Goal: Information Seeking & Learning: Learn about a topic

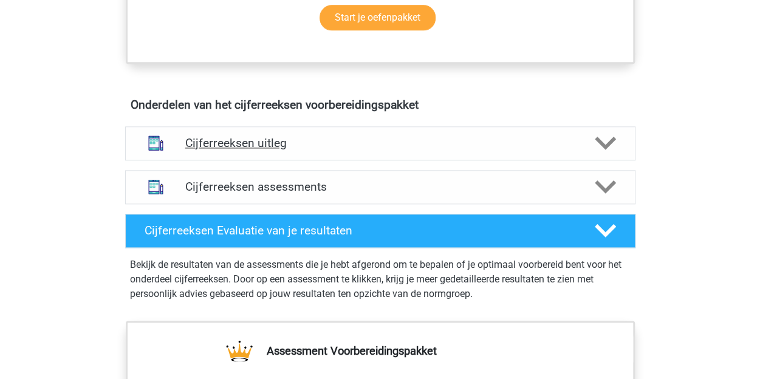
scroll to position [648, 0]
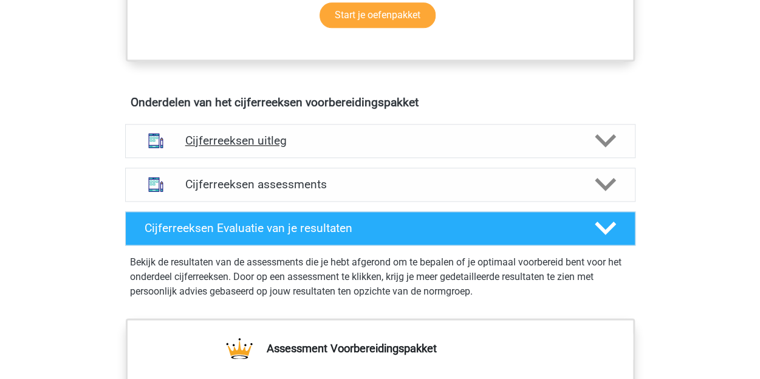
click at [219, 148] on h4 "Cijferreeksen uitleg" at bounding box center [380, 141] width 390 height 14
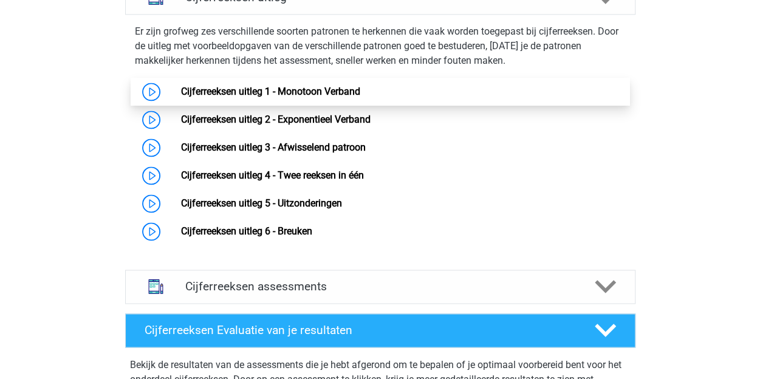
scroll to position [769, 0]
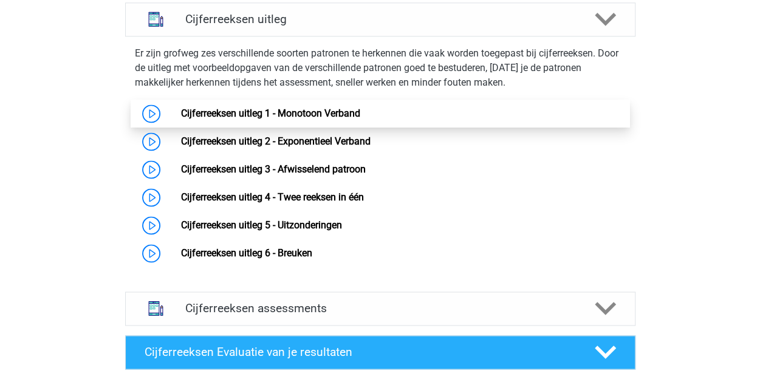
click at [208, 119] on link "Cijferreeksen uitleg 1 - Monotoon Verband" at bounding box center [270, 114] width 179 height 12
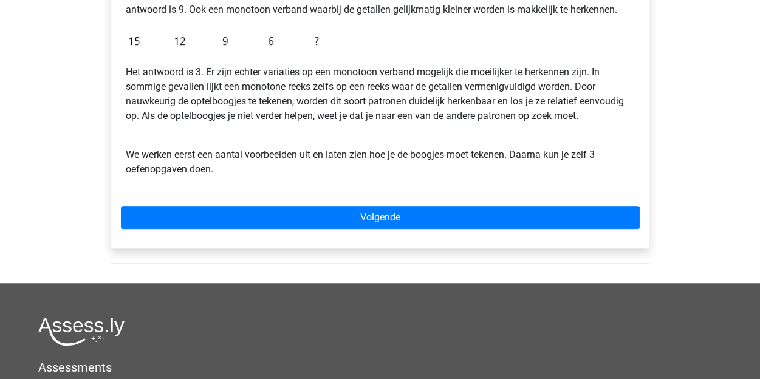
scroll to position [283, 0]
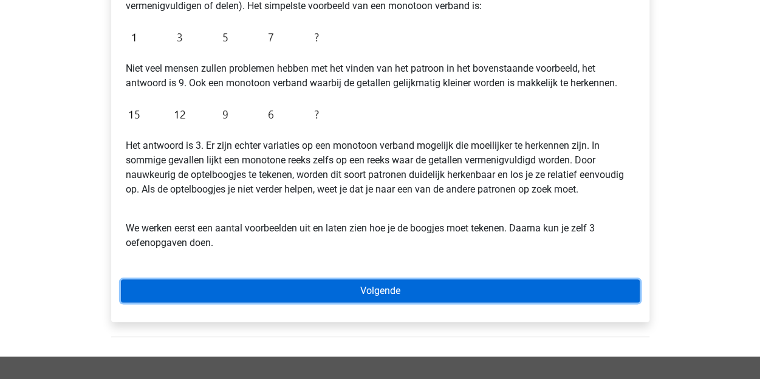
click at [370, 283] on link "Volgende" at bounding box center [380, 290] width 519 height 23
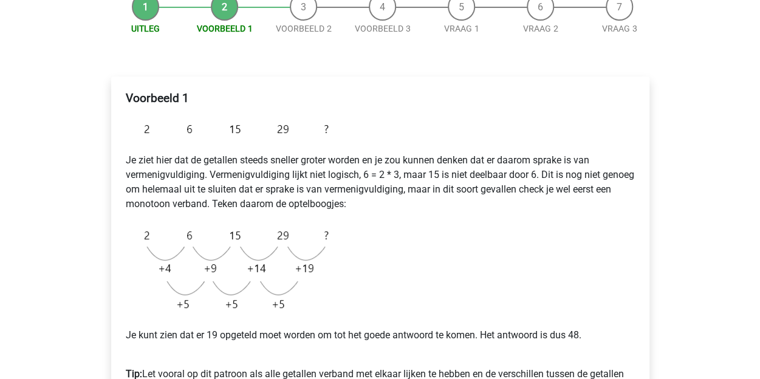
scroll to position [243, 0]
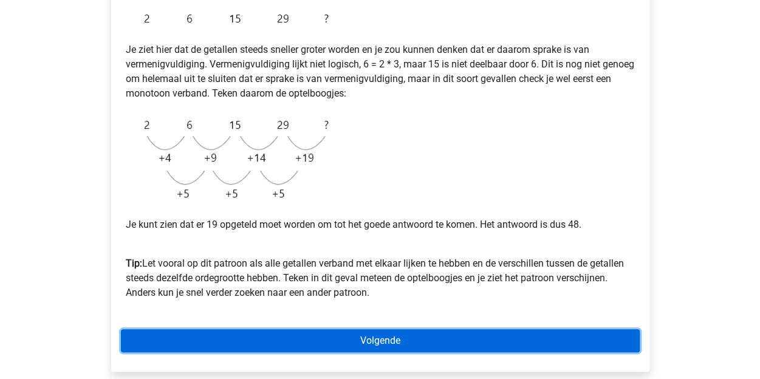
click at [321, 332] on link "Volgende" at bounding box center [380, 340] width 519 height 23
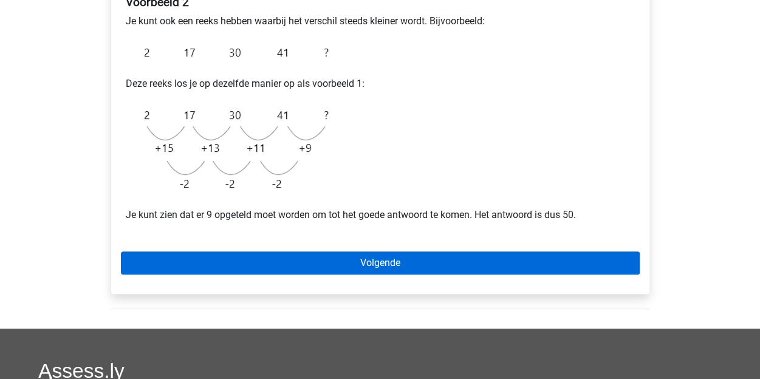
scroll to position [283, 0]
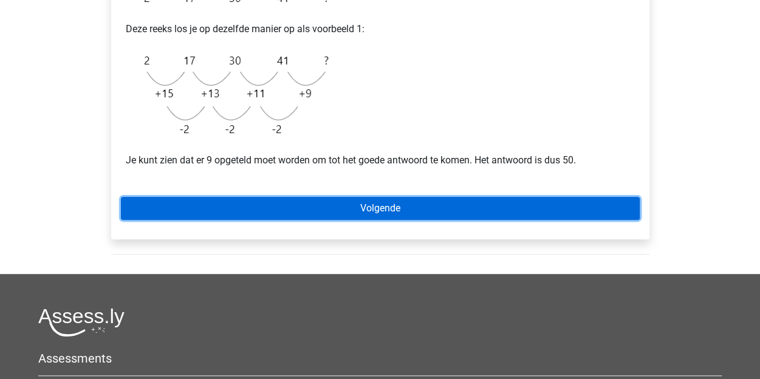
click at [360, 208] on link "Volgende" at bounding box center [380, 208] width 519 height 23
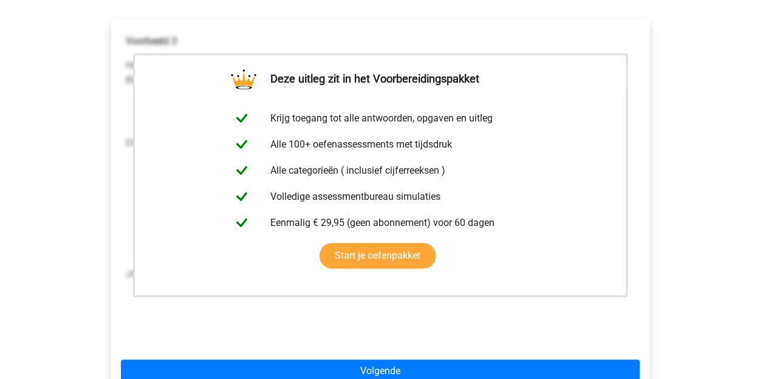
scroll to position [283, 0]
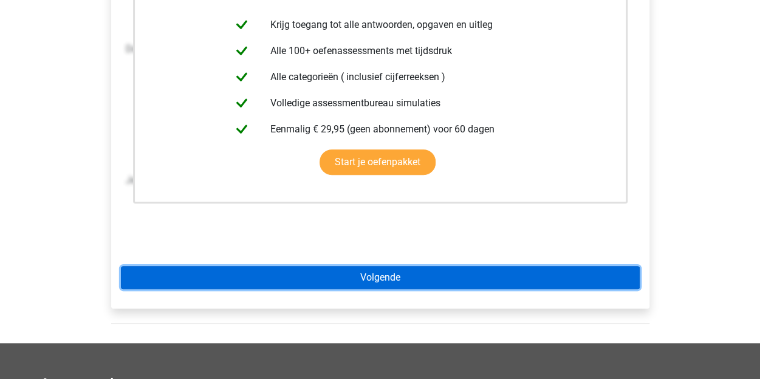
click at [341, 276] on link "Volgende" at bounding box center [380, 277] width 519 height 23
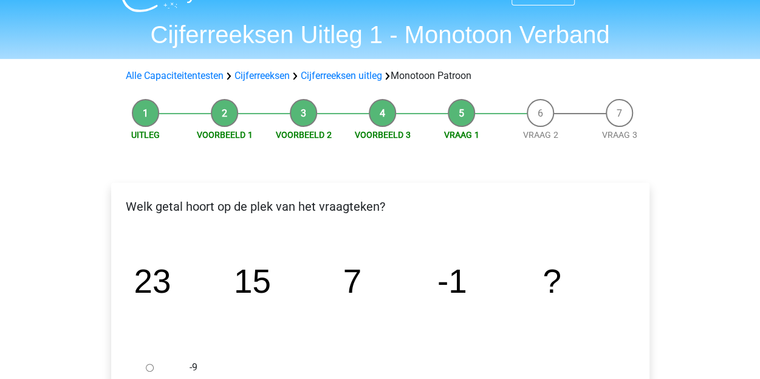
scroll to position [40, 0]
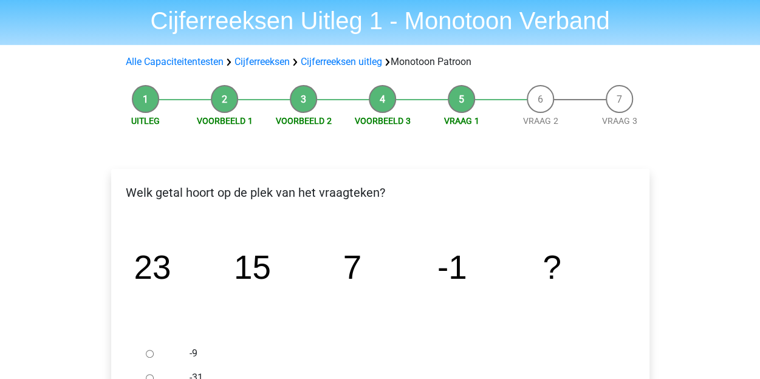
click at [148, 353] on input "-9" at bounding box center [150, 354] width 8 height 8
radio input "true"
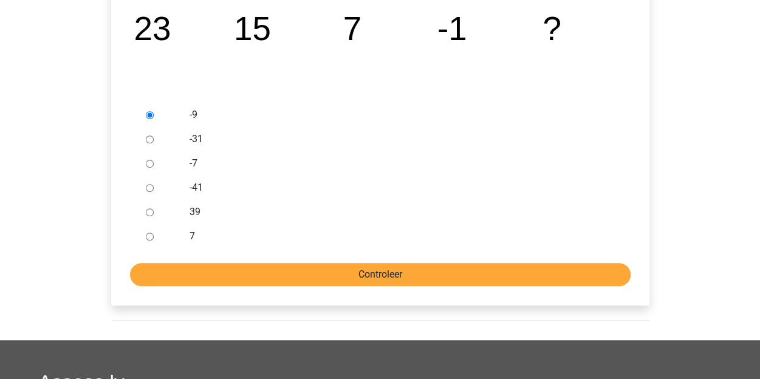
scroll to position [283, 0]
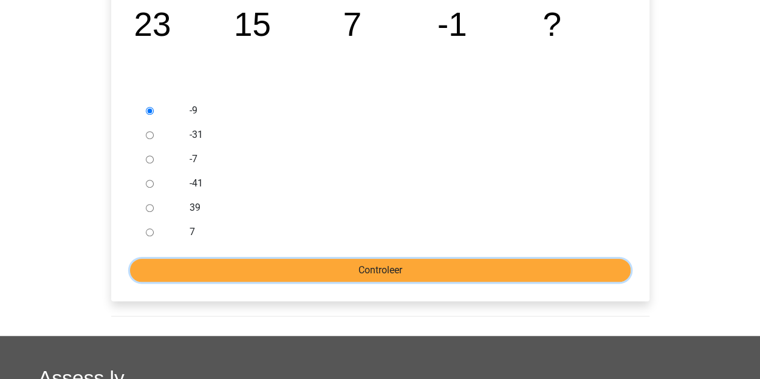
click at [386, 266] on input "Controleer" at bounding box center [380, 270] width 501 height 23
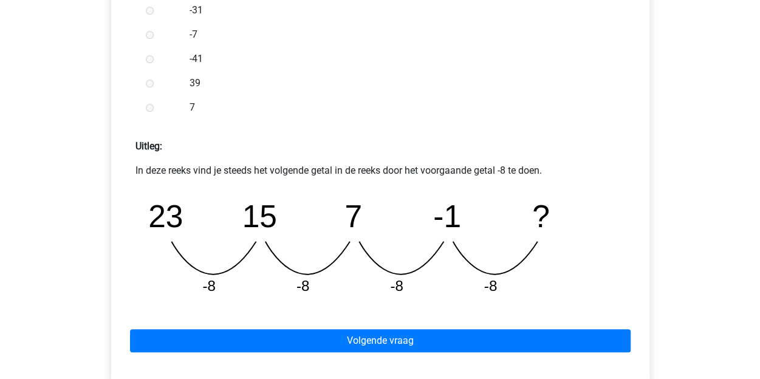
scroll to position [445, 0]
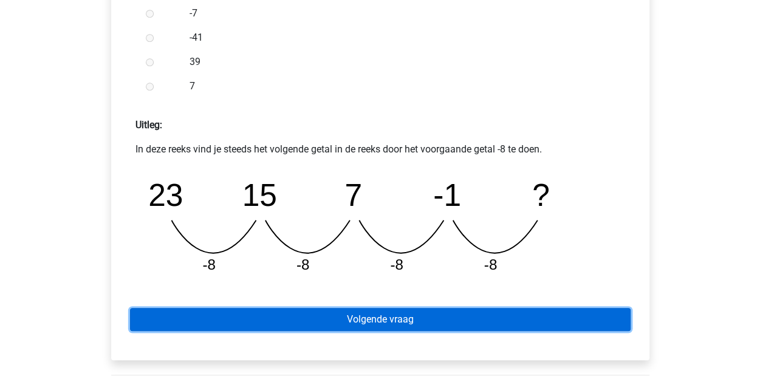
click at [386, 319] on link "Volgende vraag" at bounding box center [380, 319] width 501 height 23
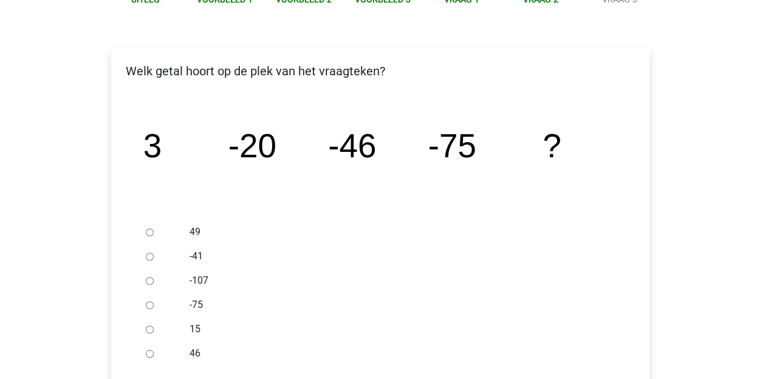
scroll to position [162, 0]
click at [151, 281] on input "-107" at bounding box center [150, 281] width 8 height 8
radio input "true"
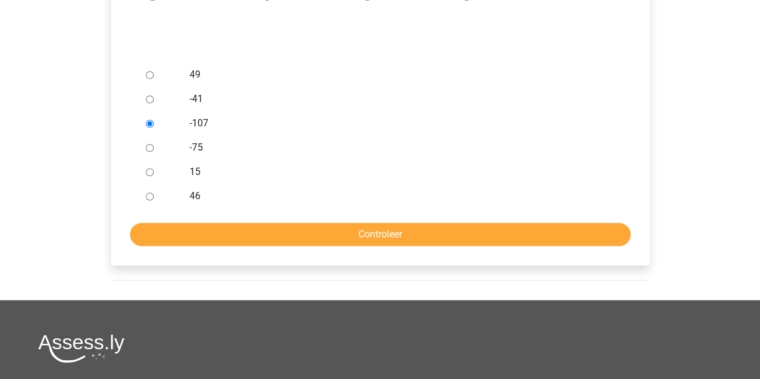
scroll to position [324, 0]
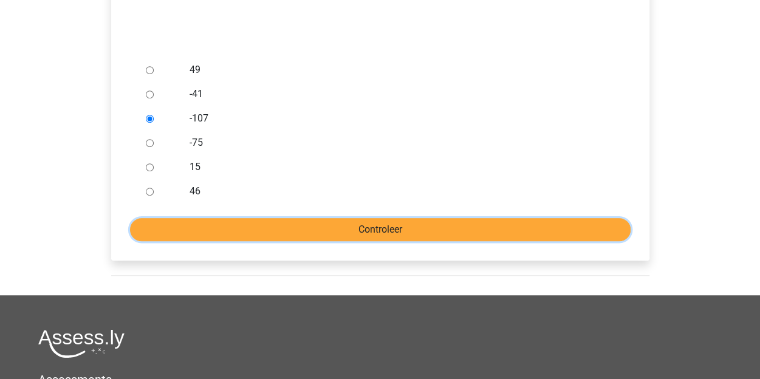
click at [328, 233] on input "Controleer" at bounding box center [380, 229] width 501 height 23
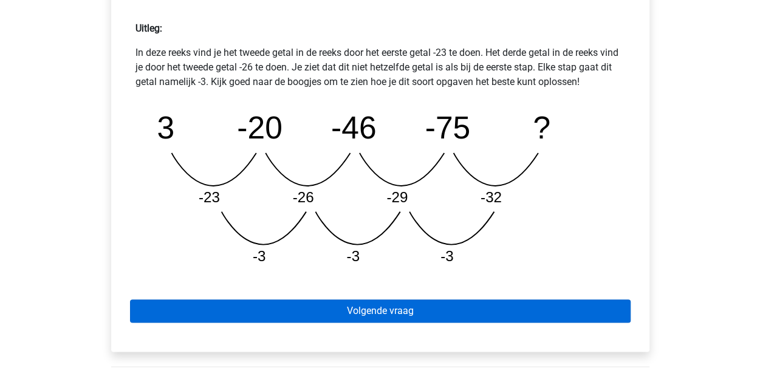
scroll to position [567, 0]
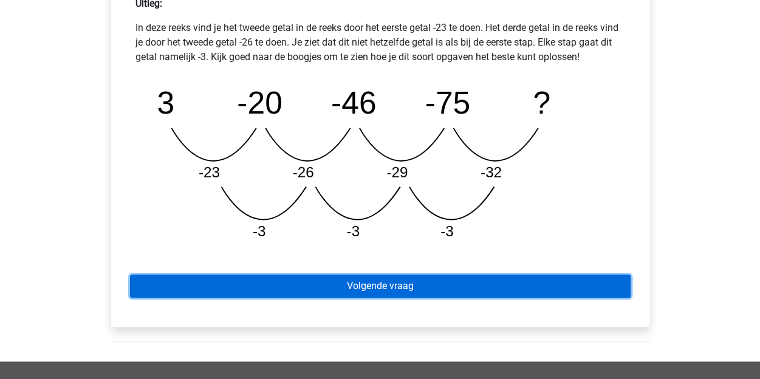
click at [429, 281] on link "Volgende vraag" at bounding box center [380, 286] width 501 height 23
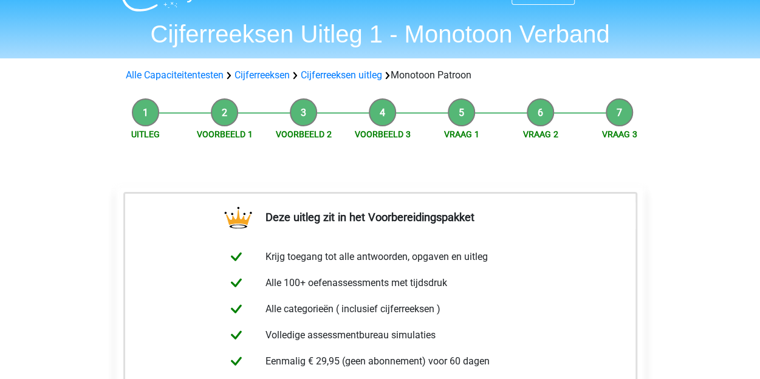
scroll to position [81, 0]
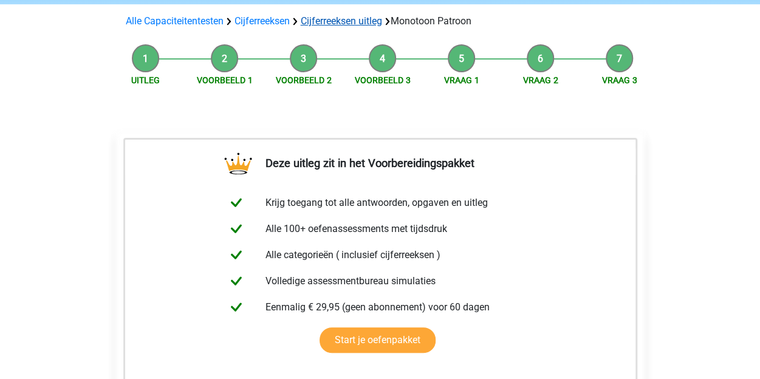
click at [340, 21] on link "Cijferreeksen uitleg" at bounding box center [341, 21] width 81 height 12
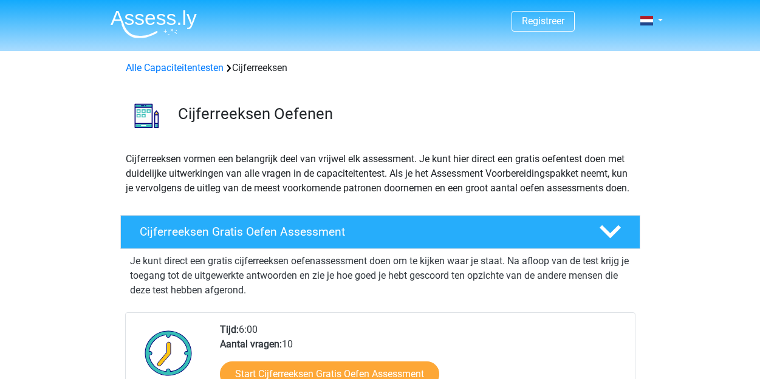
scroll to position [779, 0]
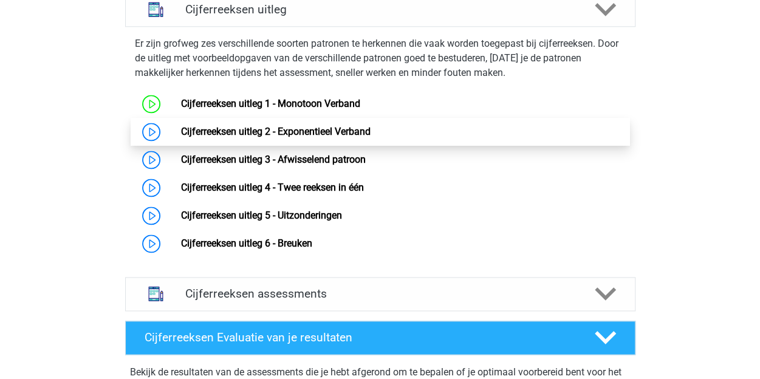
click at [236, 137] on link "Cijferreeksen uitleg 2 - Exponentieel Verband" at bounding box center [276, 132] width 190 height 12
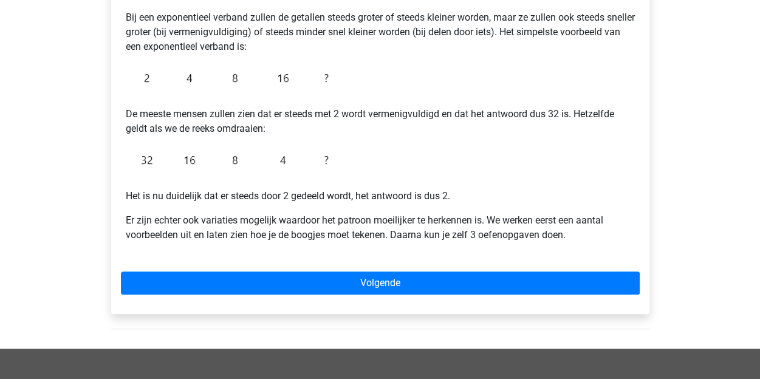
scroll to position [243, 0]
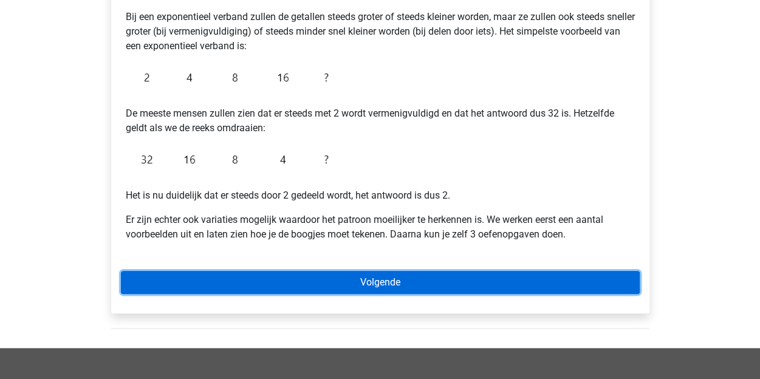
click at [332, 285] on link "Volgende" at bounding box center [380, 282] width 519 height 23
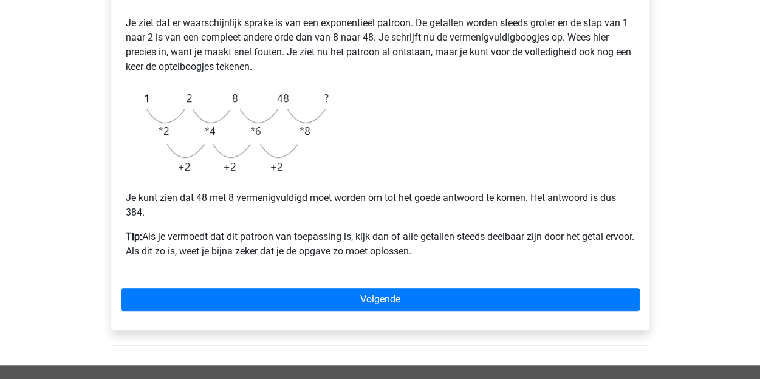
scroll to position [283, 0]
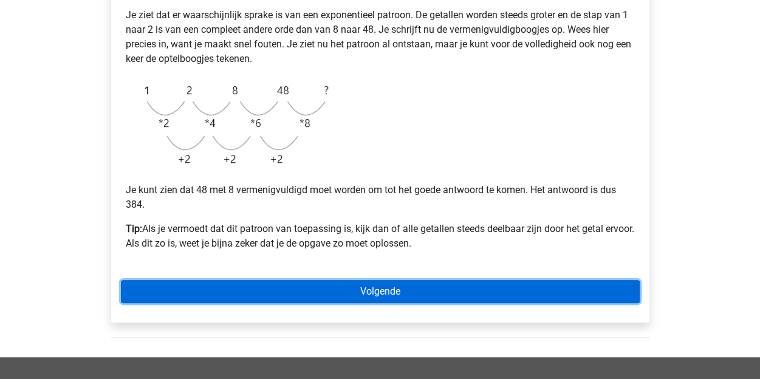
click at [312, 301] on link "Volgende" at bounding box center [380, 291] width 519 height 23
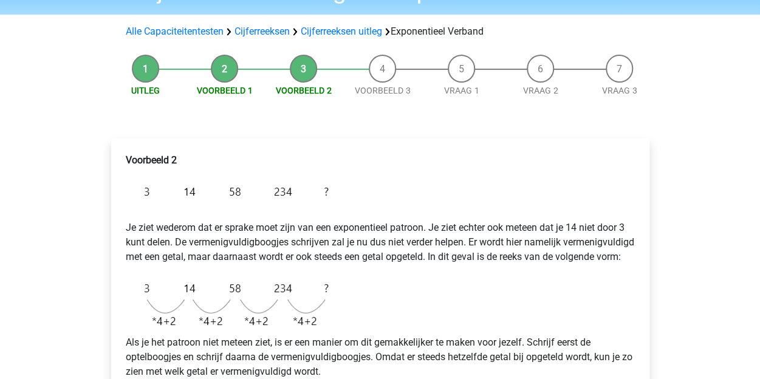
scroll to position [40, 0]
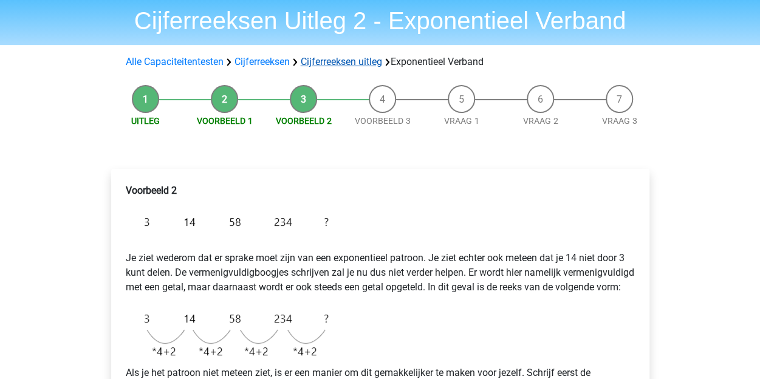
click at [335, 61] on link "Cijferreeksen uitleg" at bounding box center [341, 62] width 81 height 12
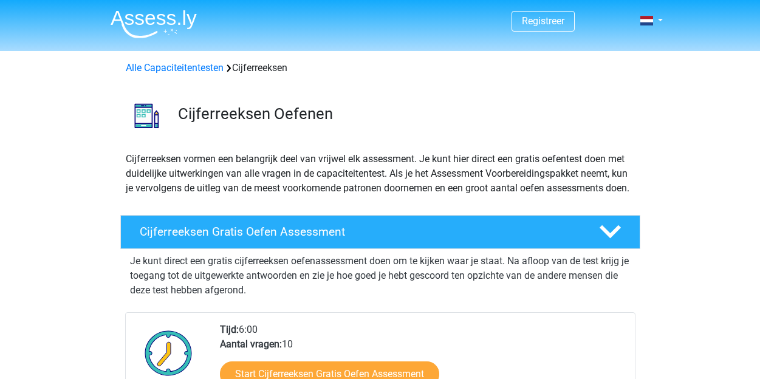
scroll to position [779, 0]
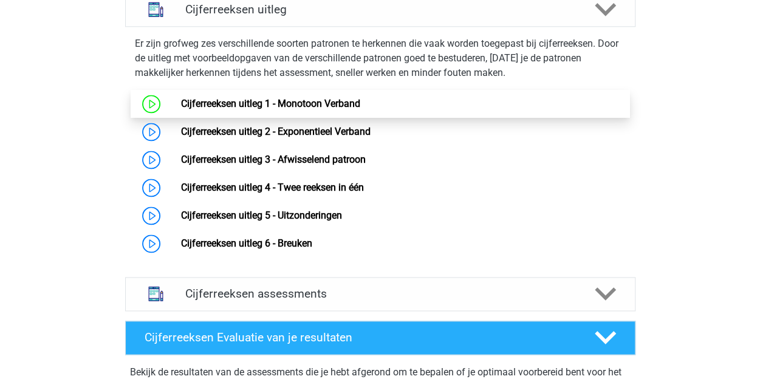
click at [220, 109] on link "Cijferreeksen uitleg 1 - Monotoon Verband" at bounding box center [270, 104] width 179 height 12
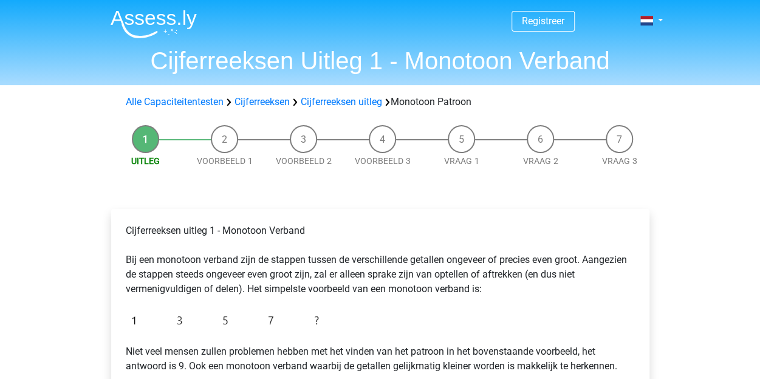
click at [530, 142] on li "Vraag 2" at bounding box center [540, 146] width 79 height 43
click at [541, 139] on li "Vraag 2" at bounding box center [540, 146] width 79 height 43
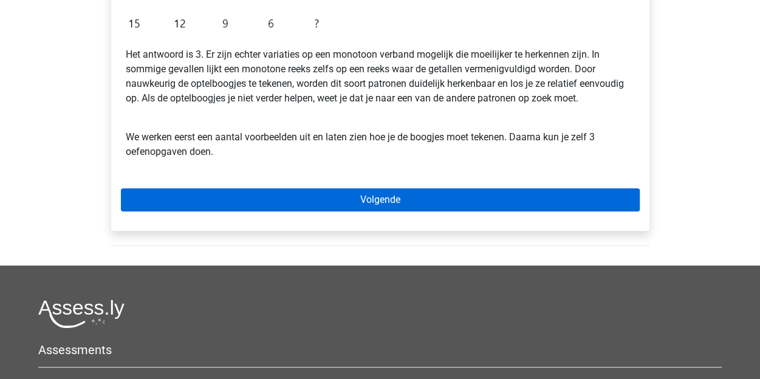
scroll to position [486, 0]
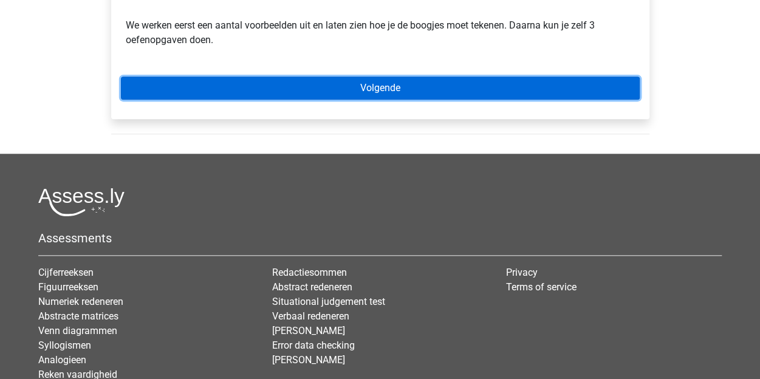
click at [350, 88] on link "Volgende" at bounding box center [380, 88] width 519 height 23
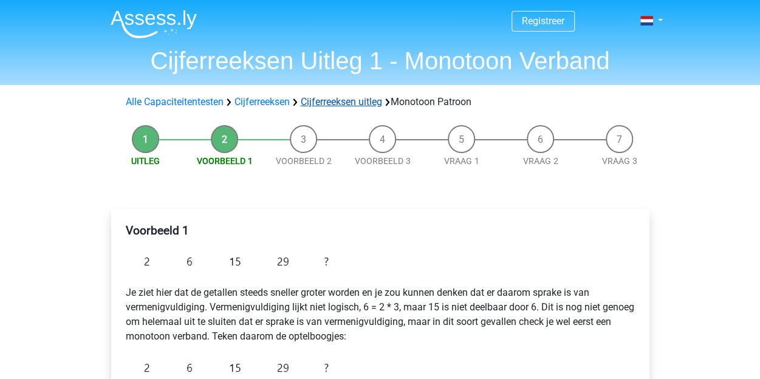
click at [344, 101] on link "Cijferreeksen uitleg" at bounding box center [341, 102] width 81 height 12
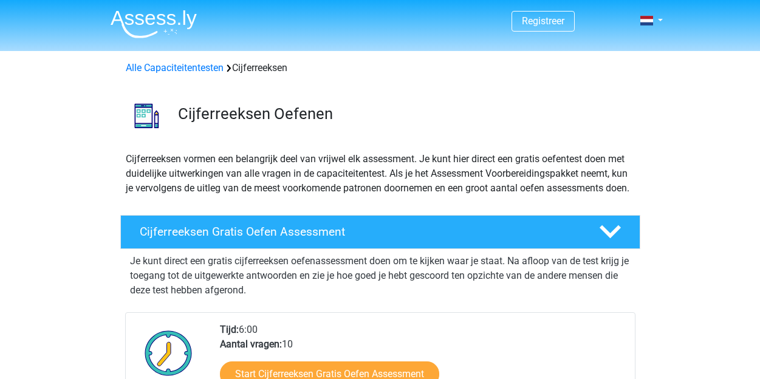
scroll to position [779, 0]
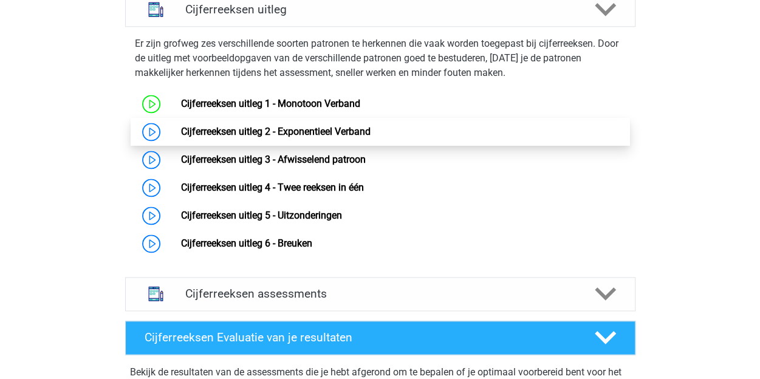
click at [211, 137] on link "Cijferreeksen uitleg 2 - Exponentieel Verband" at bounding box center [276, 132] width 190 height 12
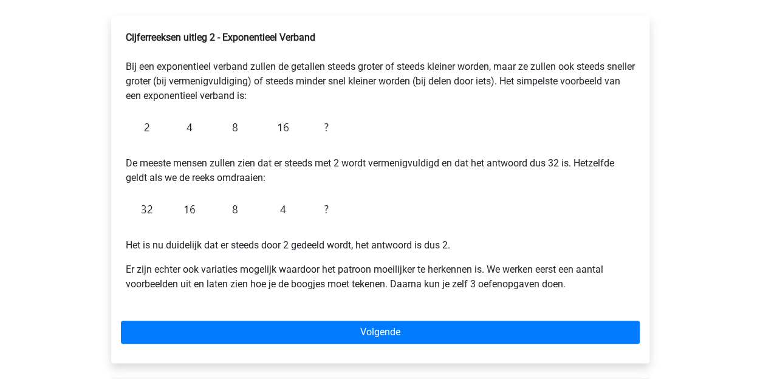
scroll to position [283, 0]
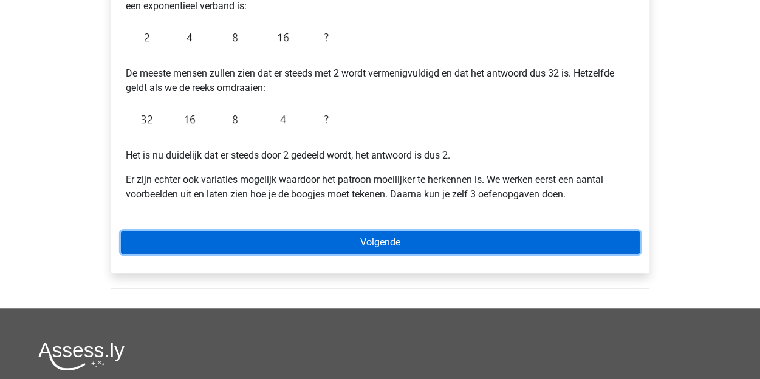
click at [336, 239] on link "Volgende" at bounding box center [380, 242] width 519 height 23
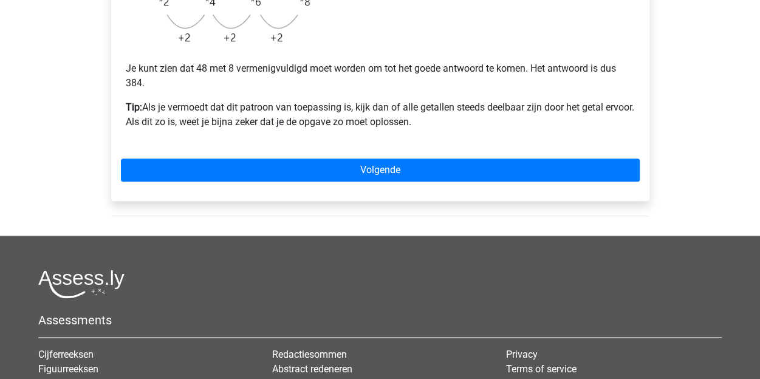
scroll to position [405, 0]
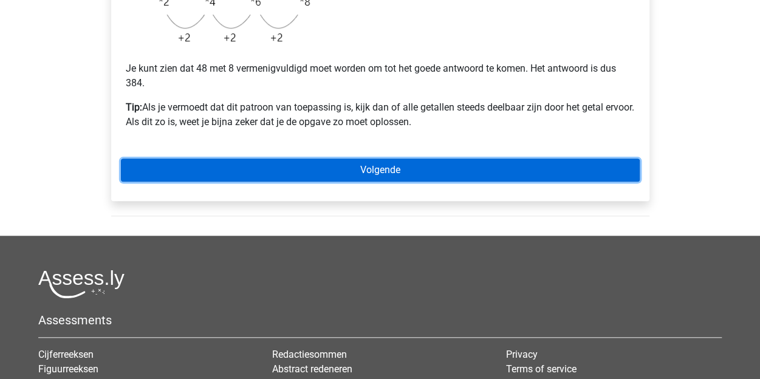
click at [371, 177] on link "Volgende" at bounding box center [380, 170] width 519 height 23
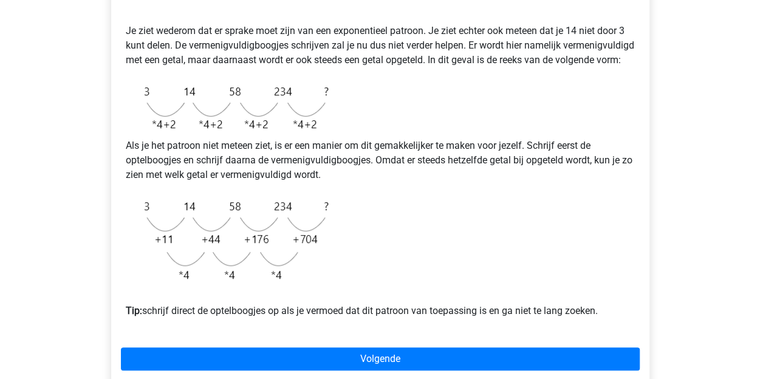
scroll to position [324, 0]
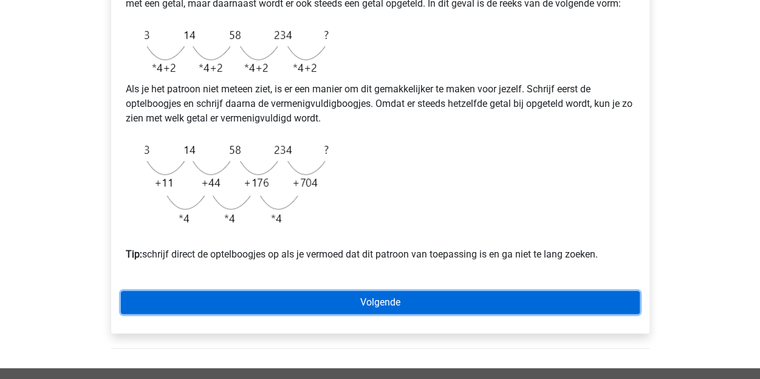
click at [378, 314] on link "Volgende" at bounding box center [380, 302] width 519 height 23
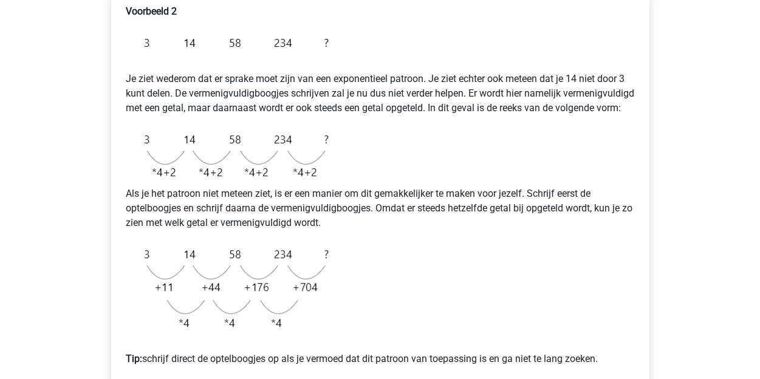
scroll to position [283, 0]
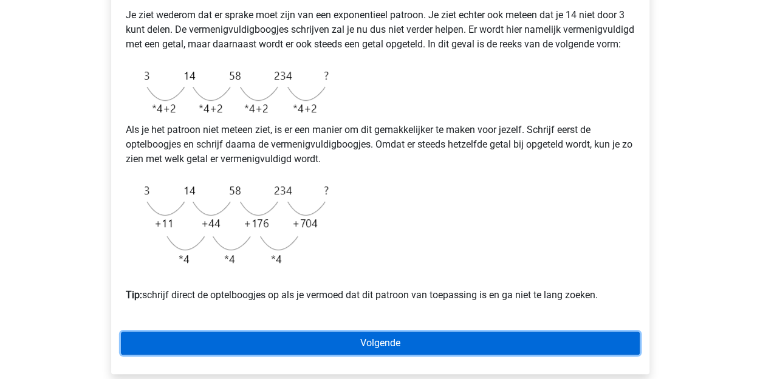
click at [360, 355] on link "Volgende" at bounding box center [380, 343] width 519 height 23
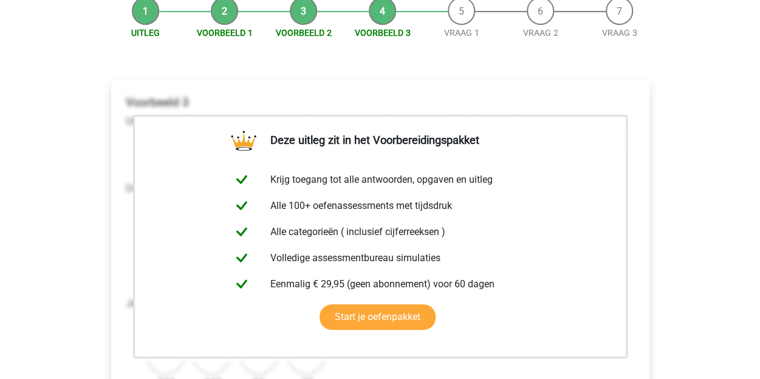
scroll to position [121, 0]
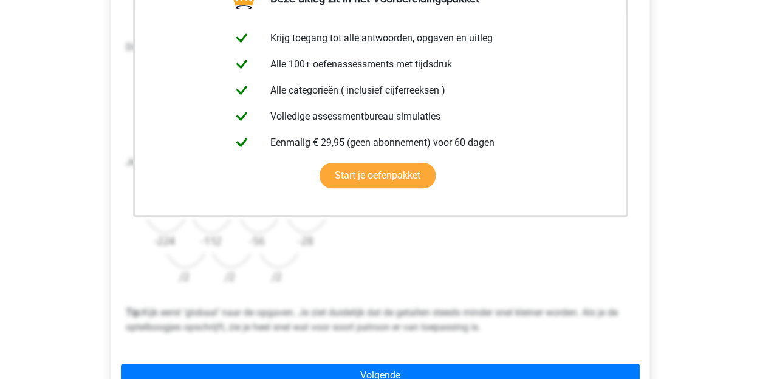
scroll to position [364, 0]
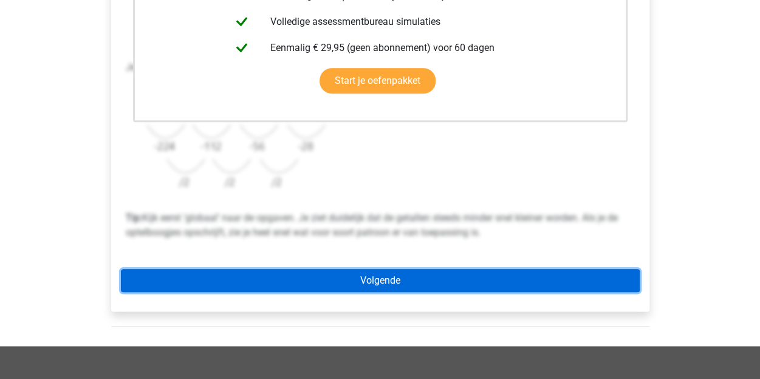
click at [377, 273] on link "Volgende" at bounding box center [380, 280] width 519 height 23
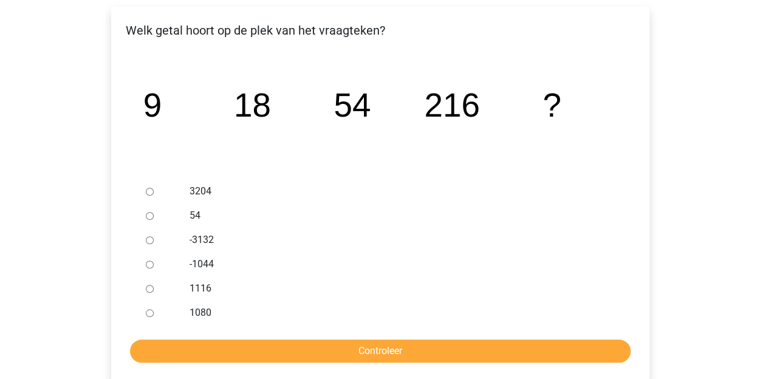
scroll to position [243, 0]
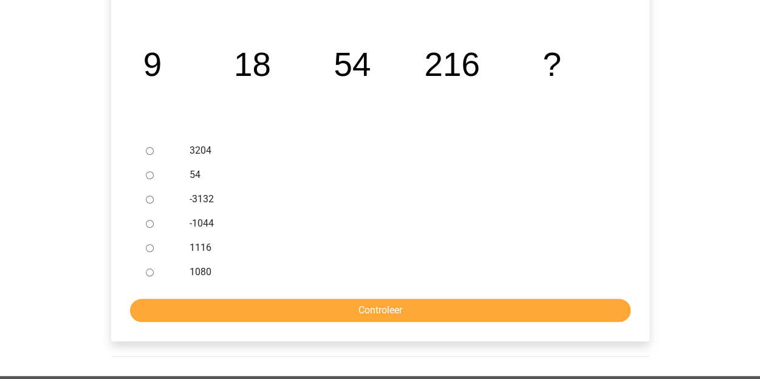
click at [152, 269] on input "1080" at bounding box center [150, 273] width 8 height 8
radio input "true"
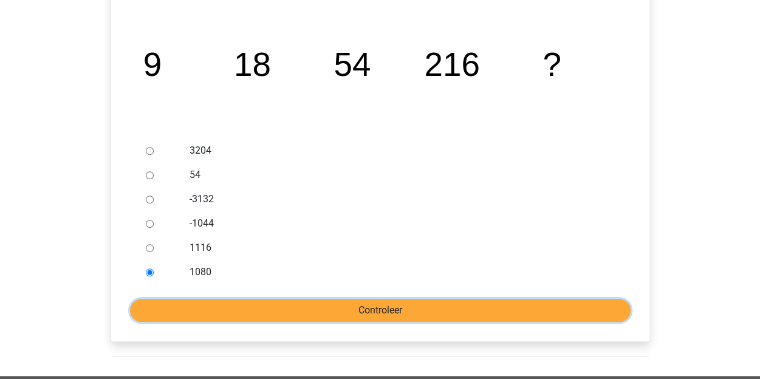
click at [302, 309] on input "Controleer" at bounding box center [380, 310] width 501 height 23
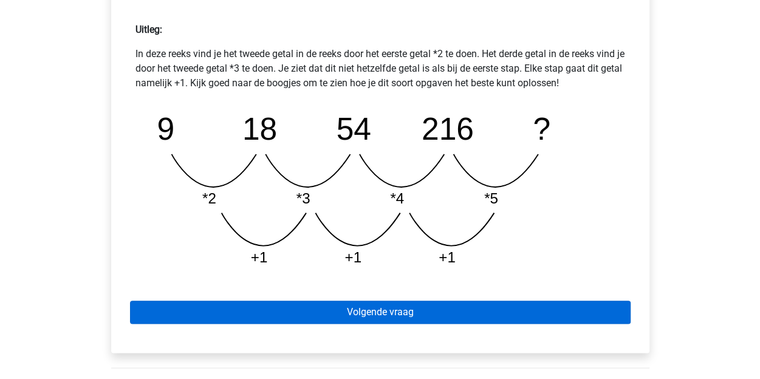
scroll to position [526, 0]
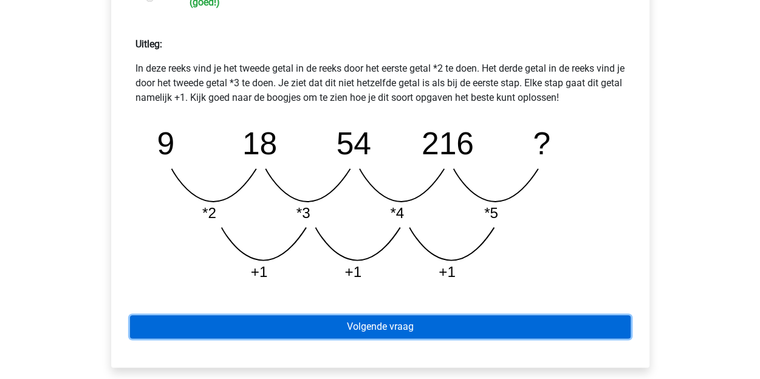
click at [305, 330] on link "Volgende vraag" at bounding box center [380, 326] width 501 height 23
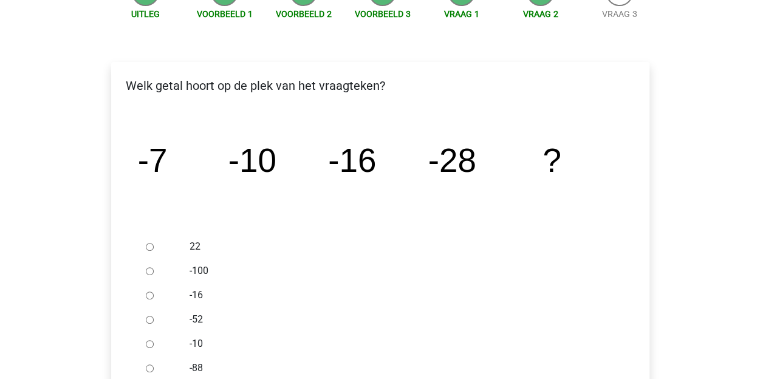
scroll to position [162, 0]
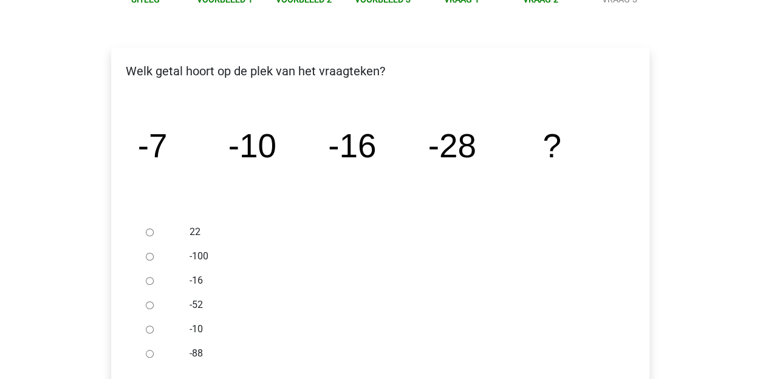
click at [149, 304] on input "-52" at bounding box center [150, 305] width 8 height 8
radio input "true"
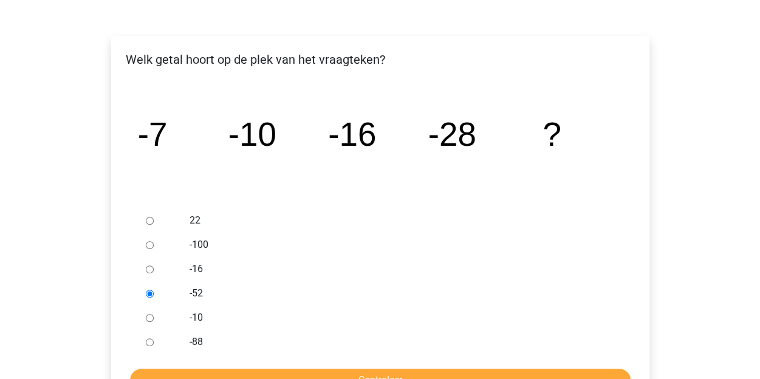
scroll to position [283, 0]
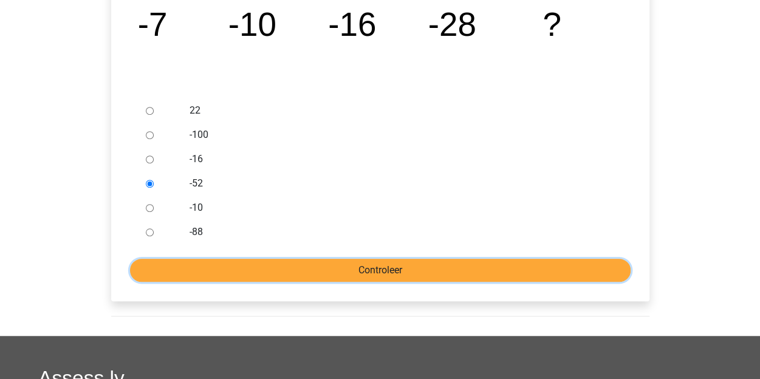
click at [315, 264] on input "Controleer" at bounding box center [380, 270] width 501 height 23
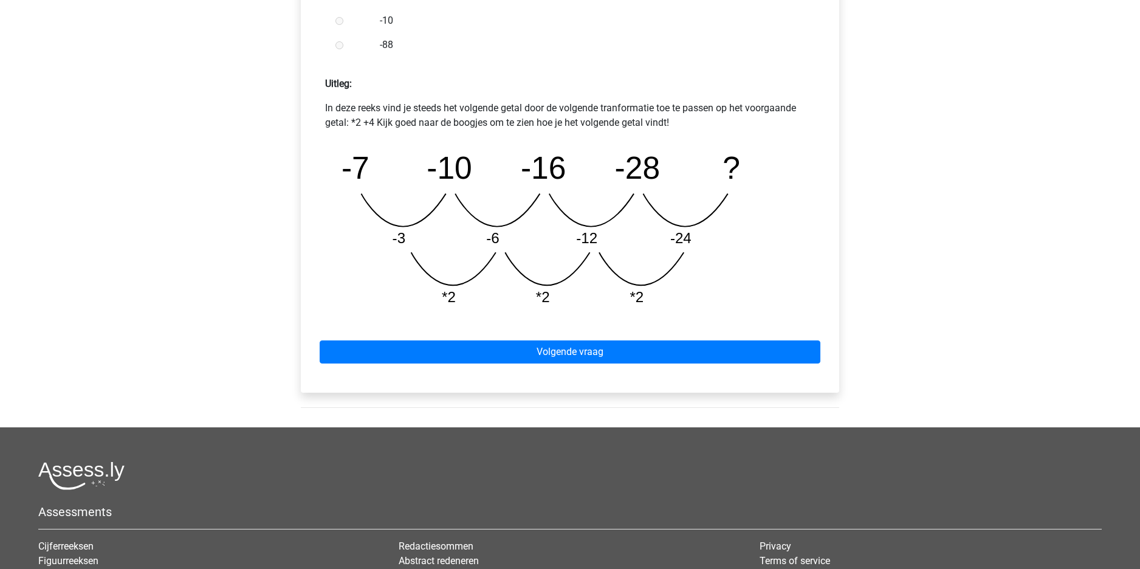
scroll to position [486, 0]
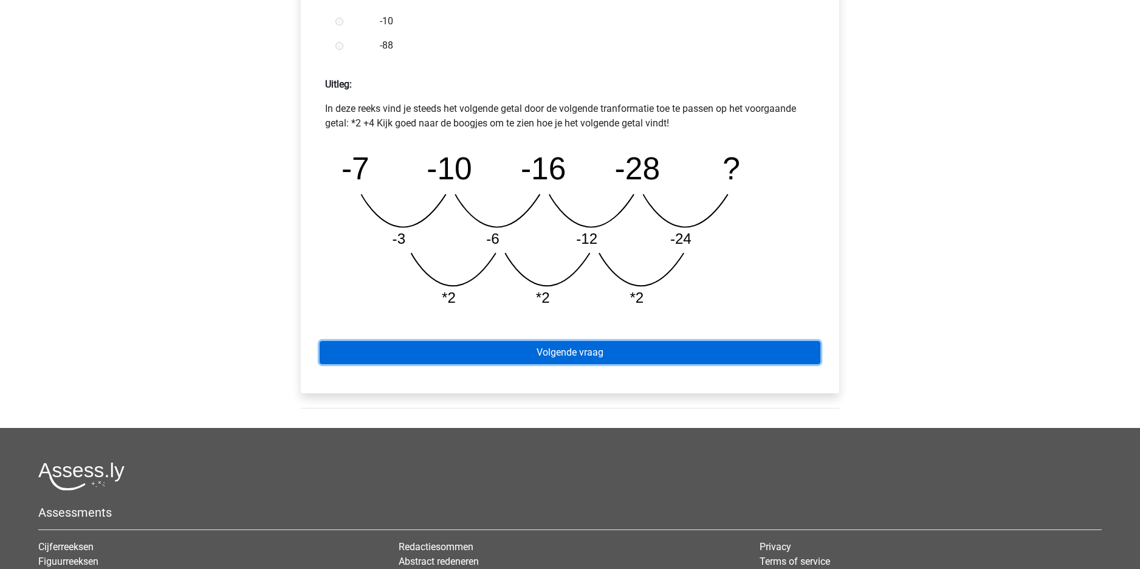
click at [515, 354] on link "Volgende vraag" at bounding box center [570, 352] width 501 height 23
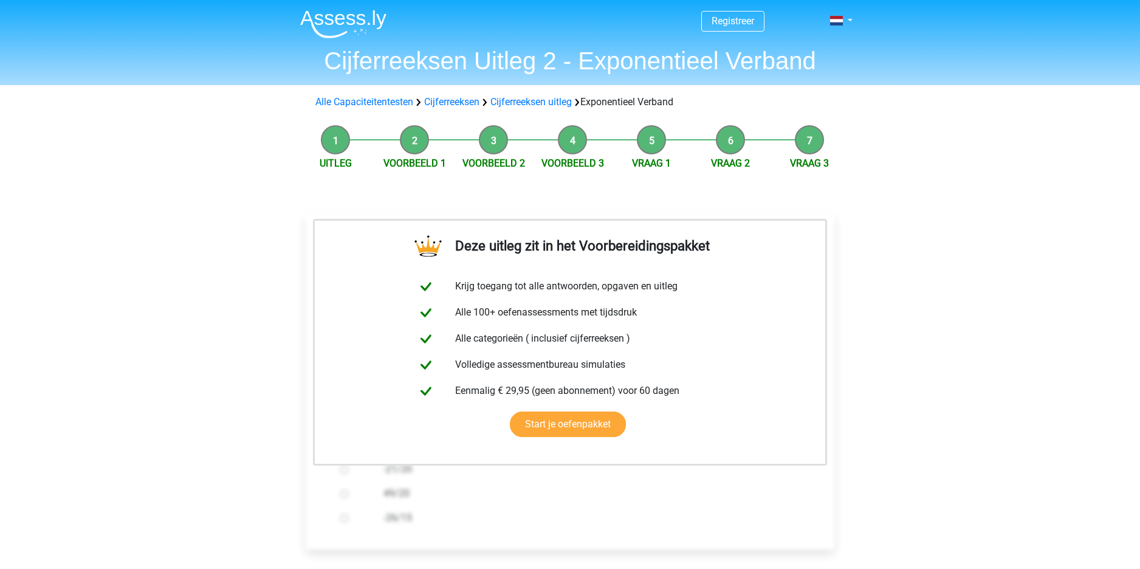
scroll to position [304, 0]
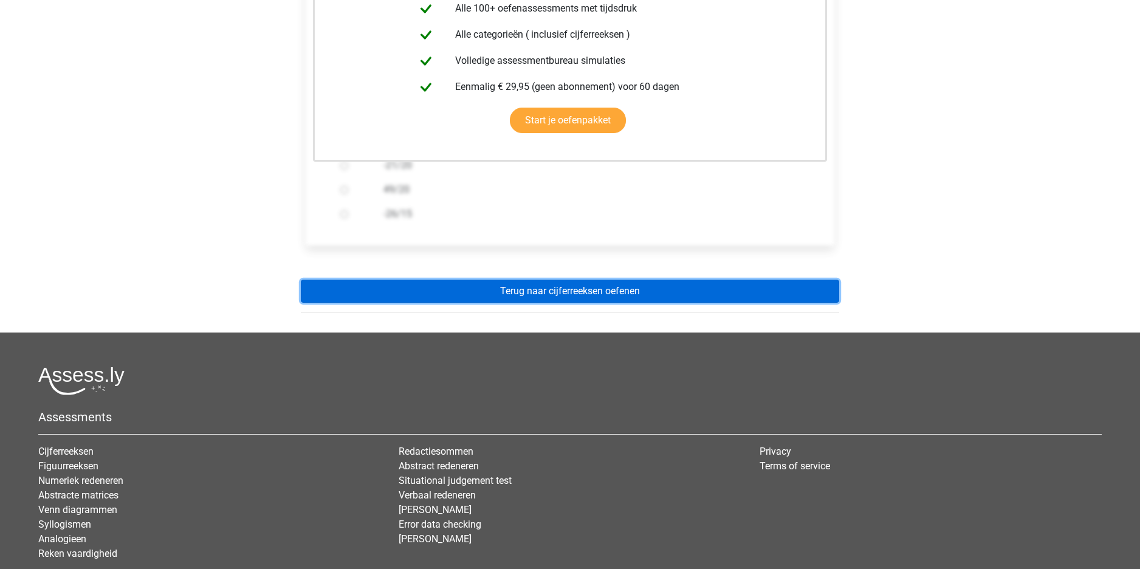
click at [515, 289] on link "Terug naar cijferreeksen oefenen" at bounding box center [570, 290] width 538 height 23
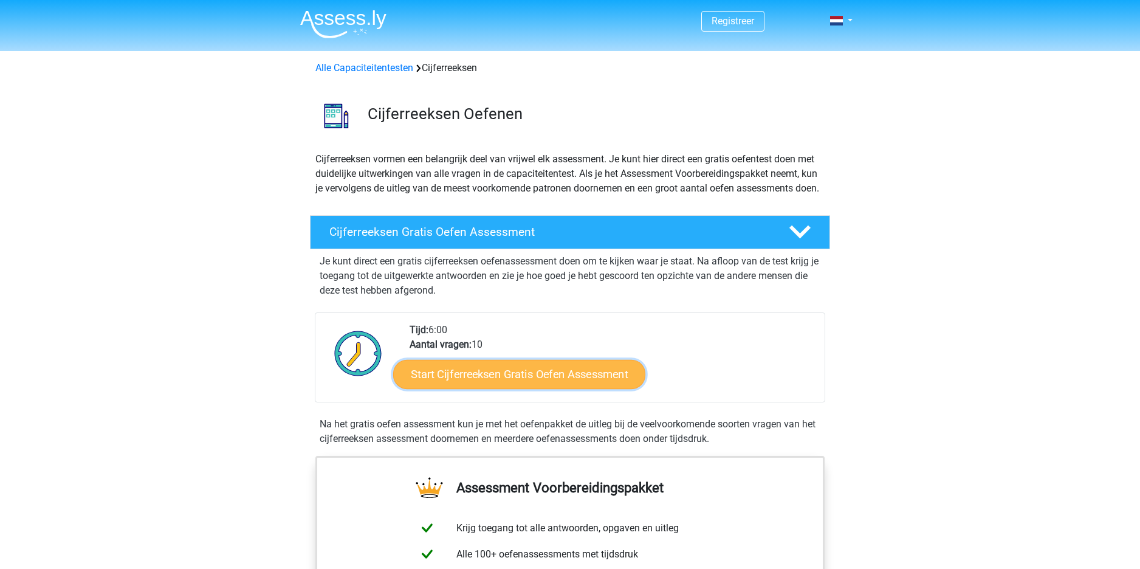
click at [529, 388] on link "Start Cijferreeksen Gratis Oefen Assessment" at bounding box center [519, 373] width 252 height 29
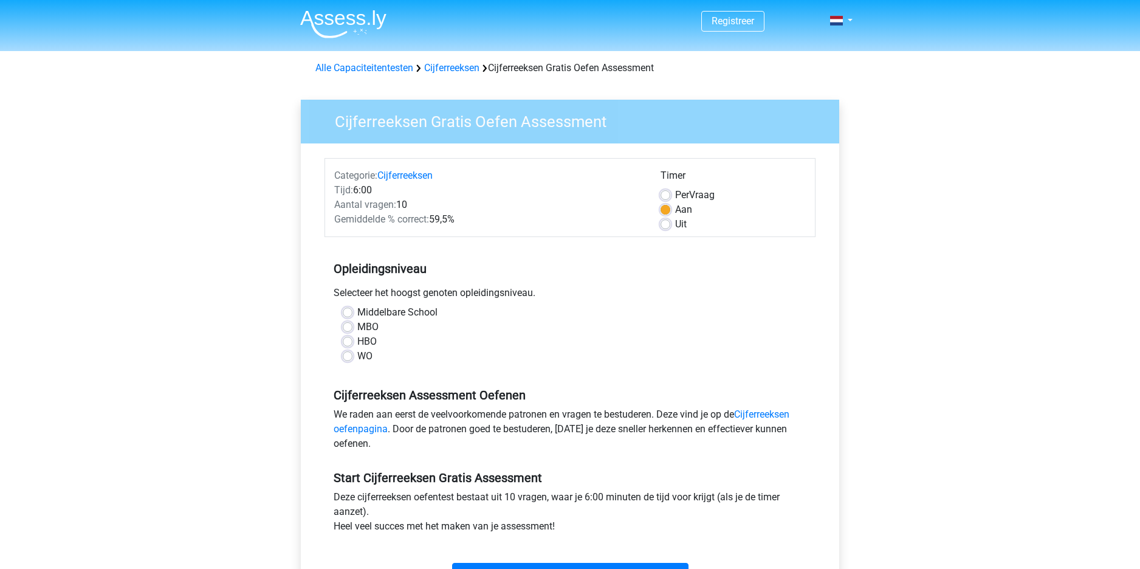
click at [357, 340] on label "HBO" at bounding box center [366, 341] width 19 height 15
click at [346, 340] on input "HBO" at bounding box center [348, 340] width 10 height 12
radio input "true"
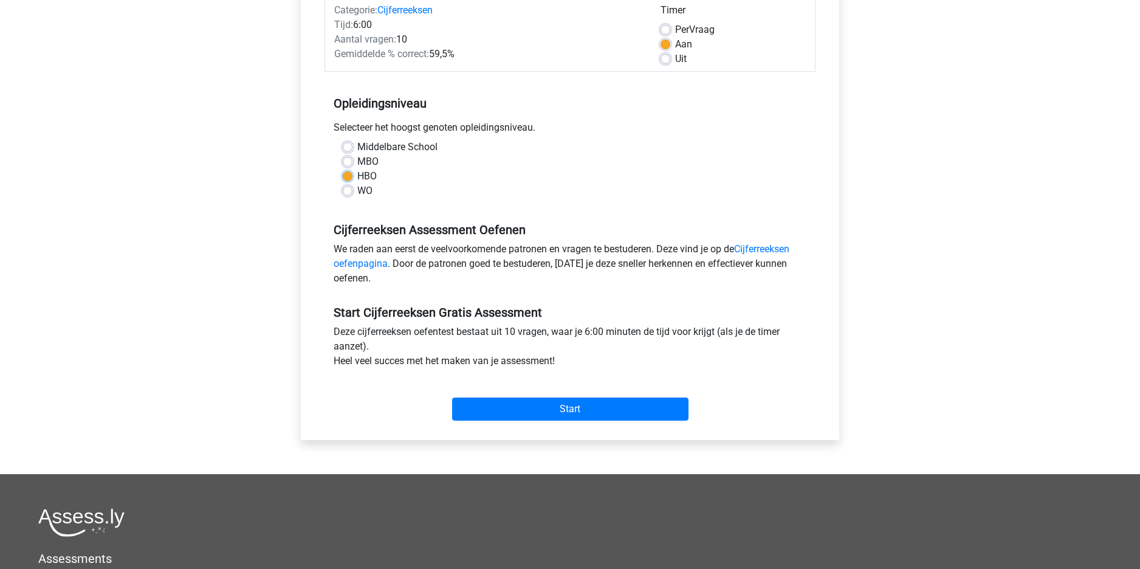
scroll to position [182, 0]
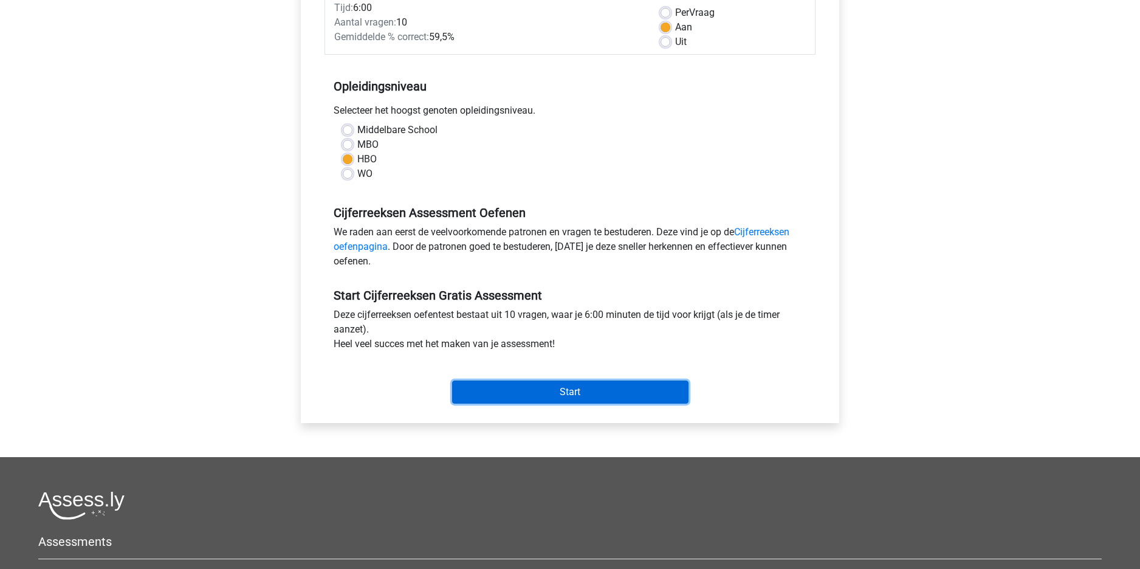
click at [509, 383] on input "Start" at bounding box center [570, 391] width 236 height 23
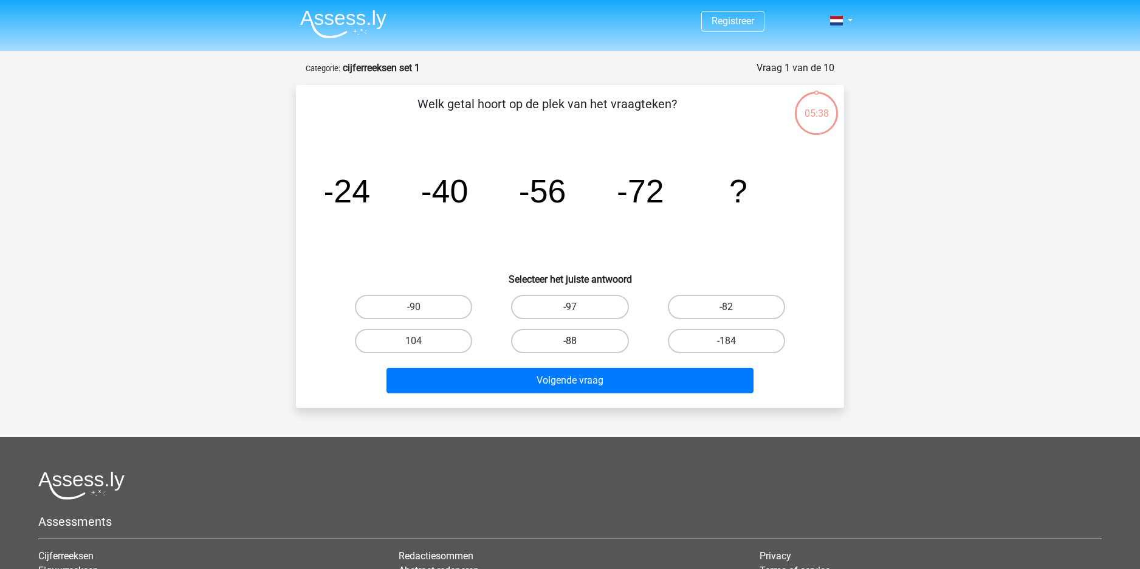
click at [575, 329] on label "-88" at bounding box center [569, 341] width 117 height 24
click at [575, 341] on input "-88" at bounding box center [574, 345] width 8 height 8
radio input "true"
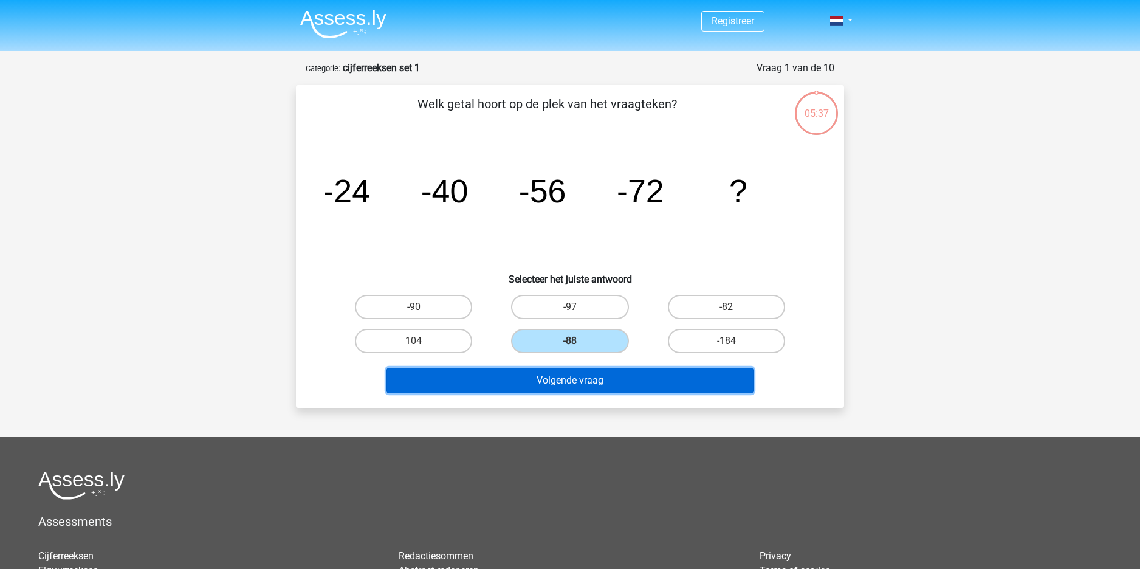
click at [551, 381] on button "Volgende vraag" at bounding box center [570, 381] width 368 height 26
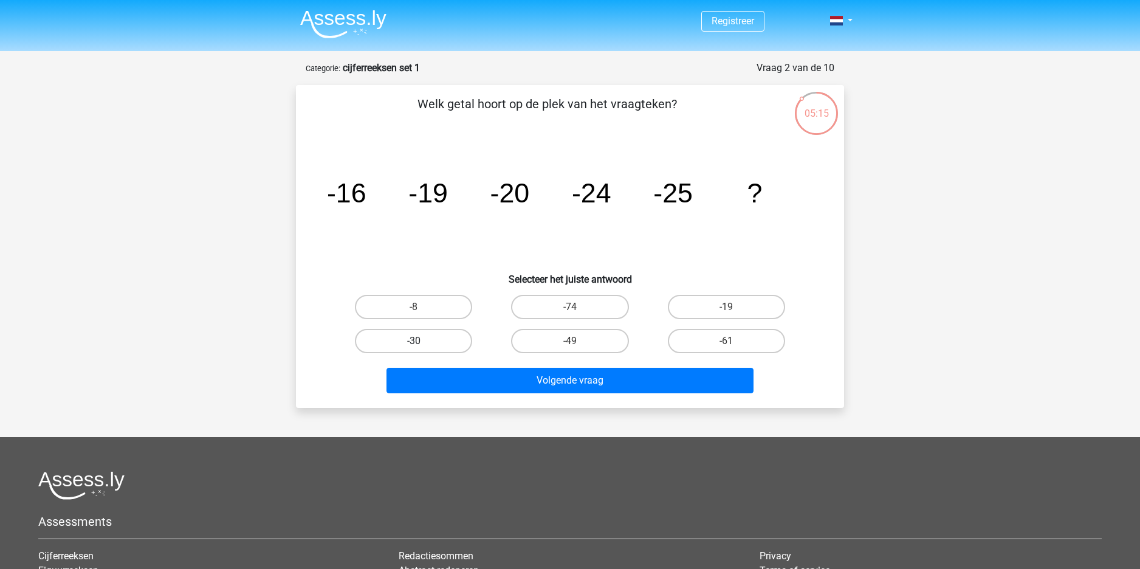
click at [425, 329] on label "-30" at bounding box center [413, 341] width 117 height 24
click at [422, 341] on input "-30" at bounding box center [418, 345] width 8 height 8
radio input "true"
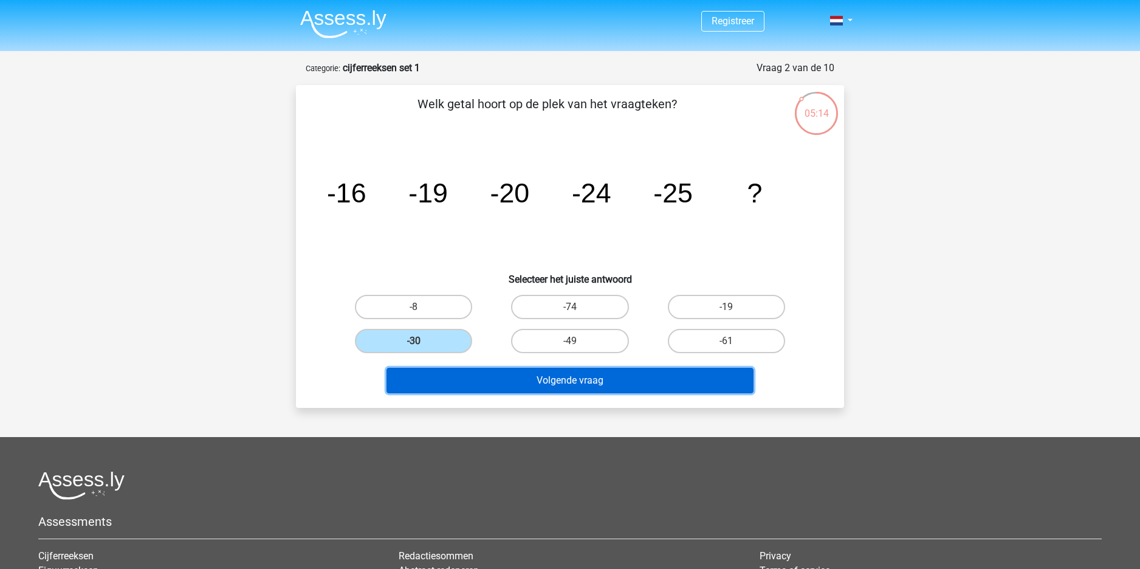
click at [479, 380] on button "Volgende vraag" at bounding box center [570, 381] width 368 height 26
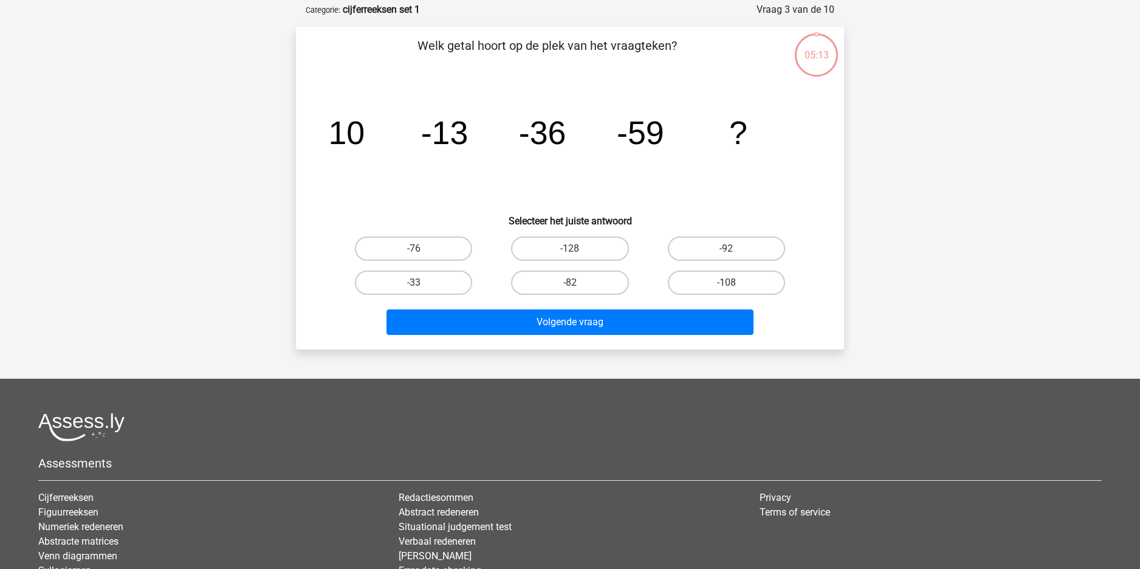
scroll to position [61, 0]
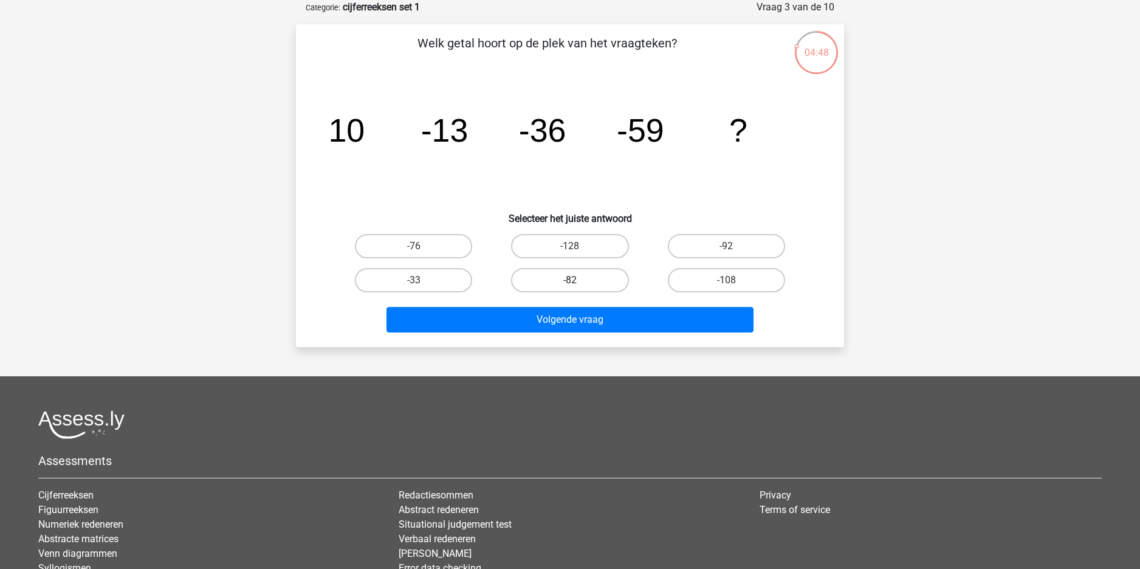
click at [589, 275] on label "-82" at bounding box center [569, 280] width 117 height 24
click at [578, 280] on input "-82" at bounding box center [574, 284] width 8 height 8
radio input "true"
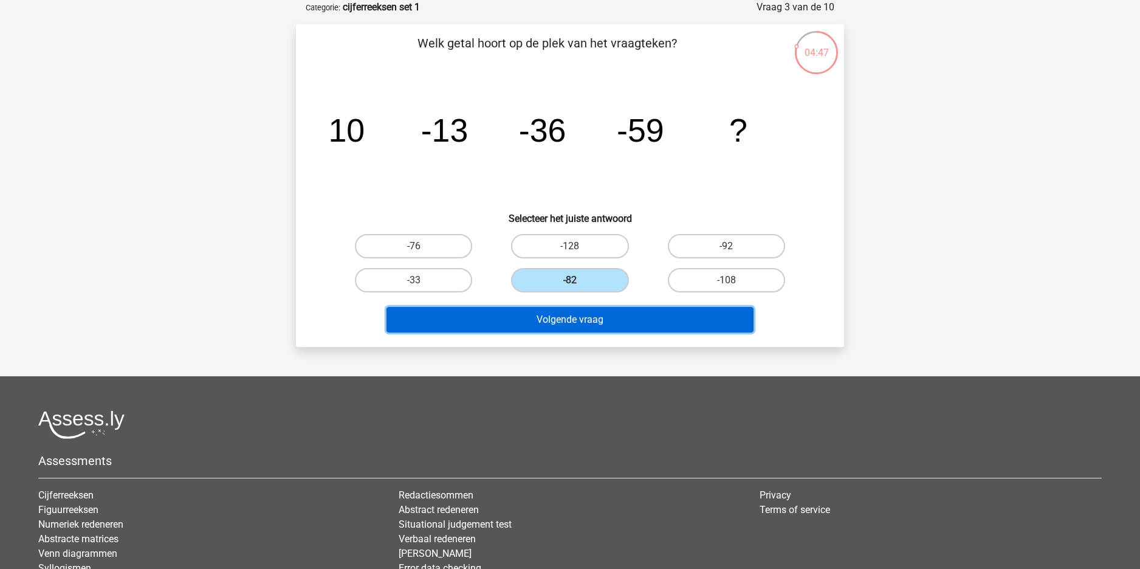
click at [574, 314] on button "Volgende vraag" at bounding box center [570, 320] width 368 height 26
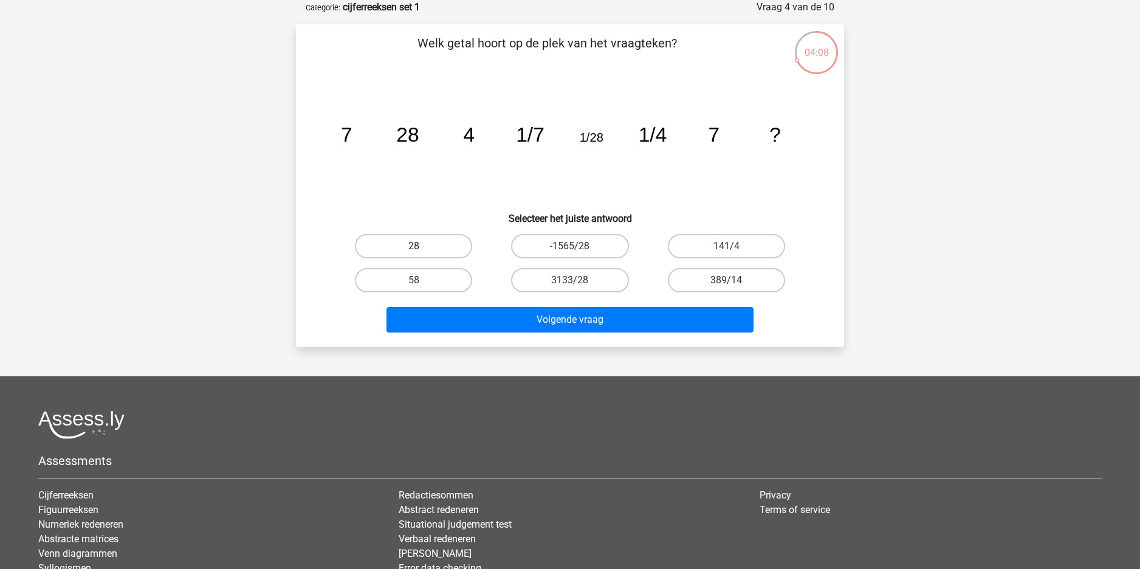
click at [422, 245] on label "28" at bounding box center [413, 246] width 117 height 24
click at [422, 246] on input "28" at bounding box center [418, 250] width 8 height 8
radio input "true"
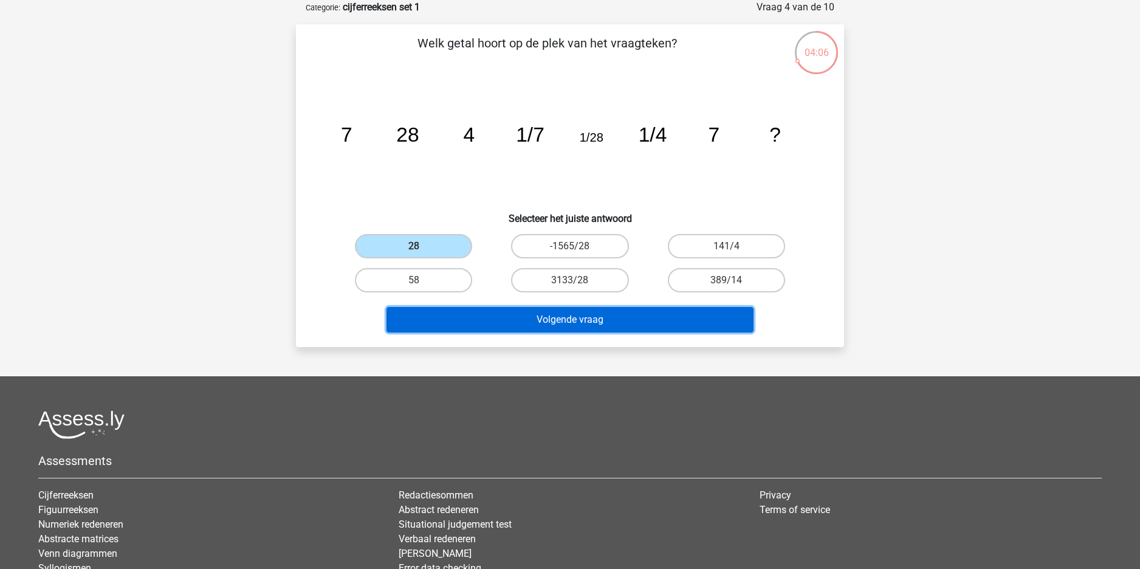
click at [536, 322] on button "Volgende vraag" at bounding box center [570, 320] width 368 height 26
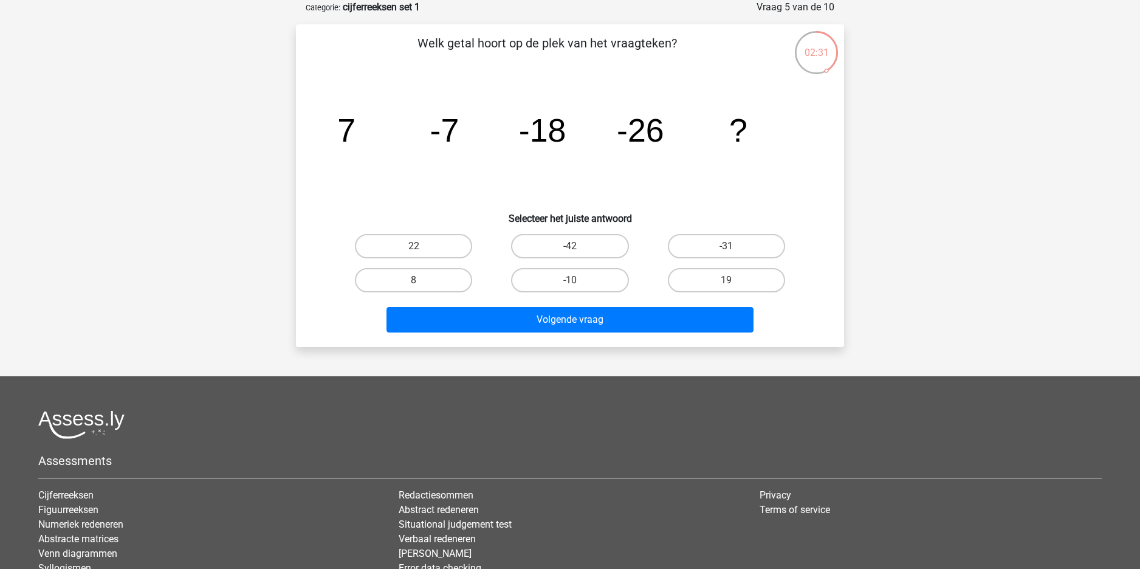
click at [726, 249] on input "-31" at bounding box center [730, 250] width 8 height 8
radio input "true"
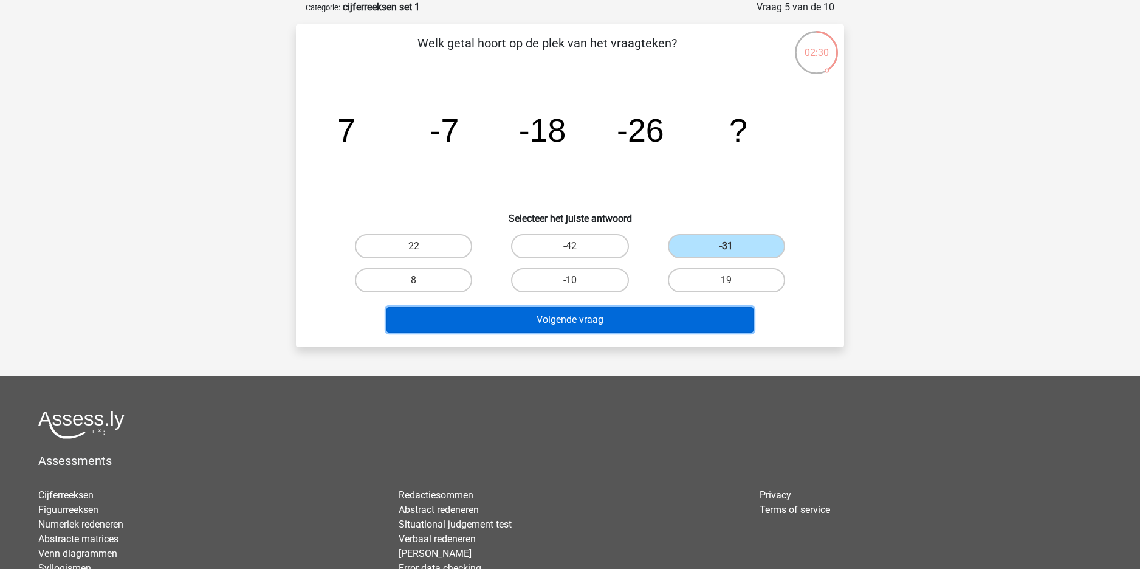
click at [619, 318] on button "Volgende vraag" at bounding box center [570, 320] width 368 height 26
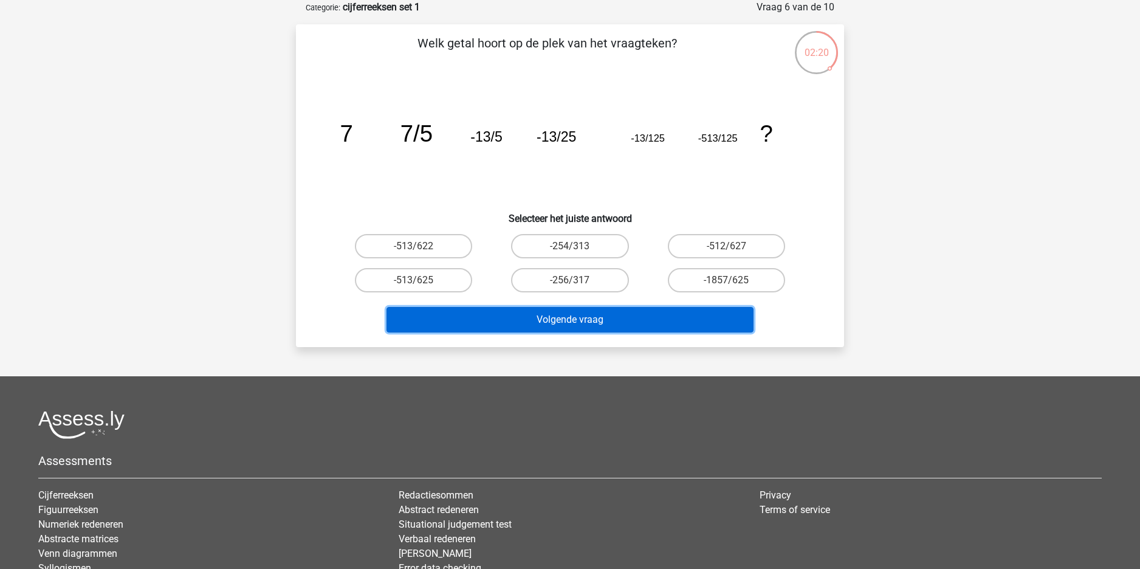
click at [555, 317] on button "Volgende vraag" at bounding box center [570, 320] width 368 height 26
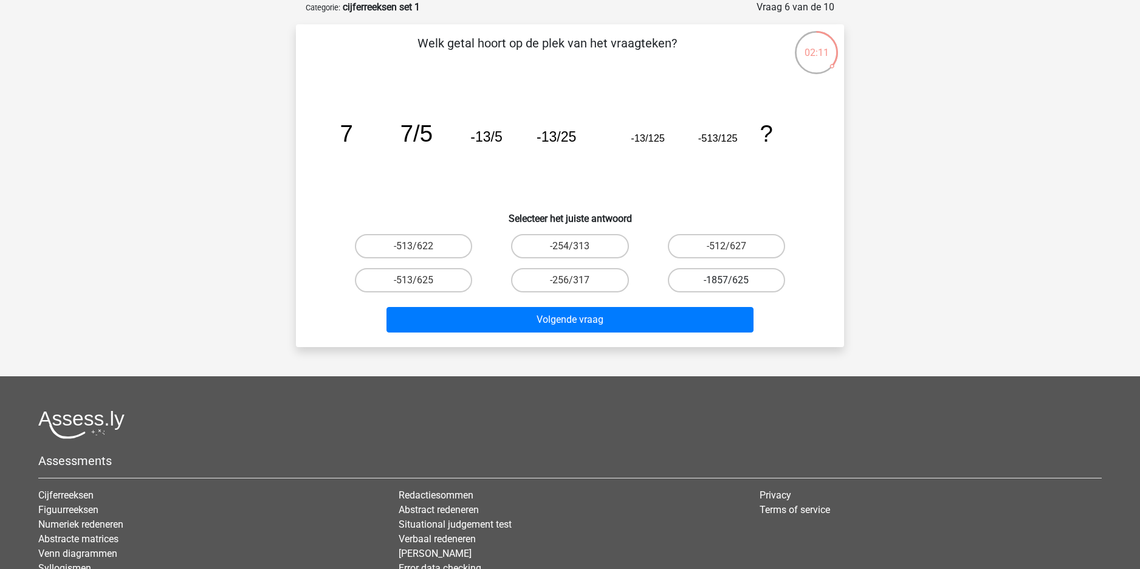
click at [702, 286] on label "-1857/625" at bounding box center [726, 280] width 117 height 24
click at [726, 286] on input "-1857/625" at bounding box center [730, 284] width 8 height 8
radio input "true"
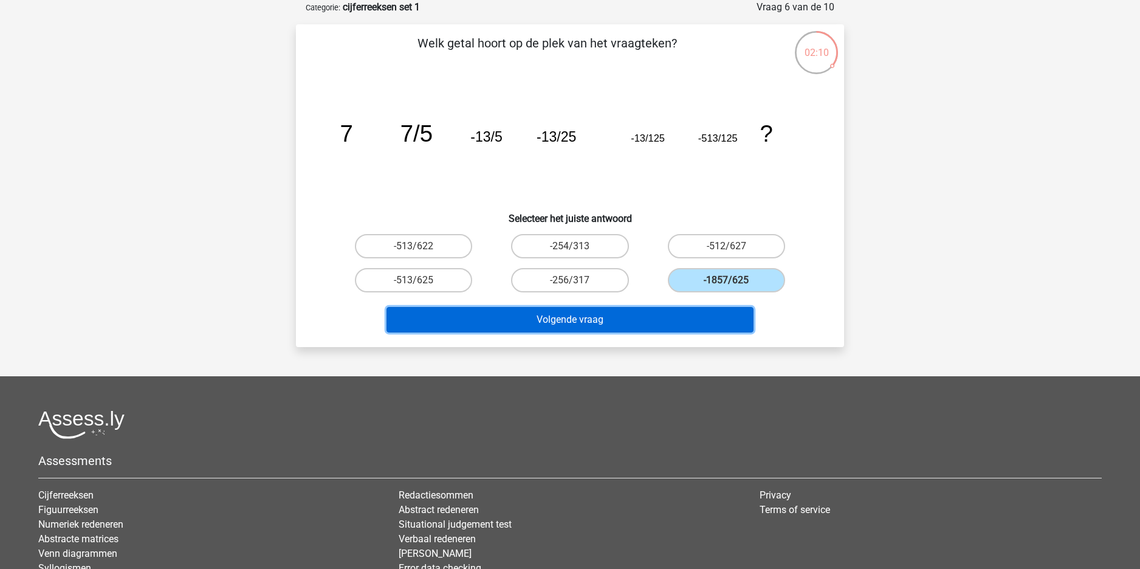
click at [587, 316] on button "Volgende vraag" at bounding box center [570, 320] width 368 height 26
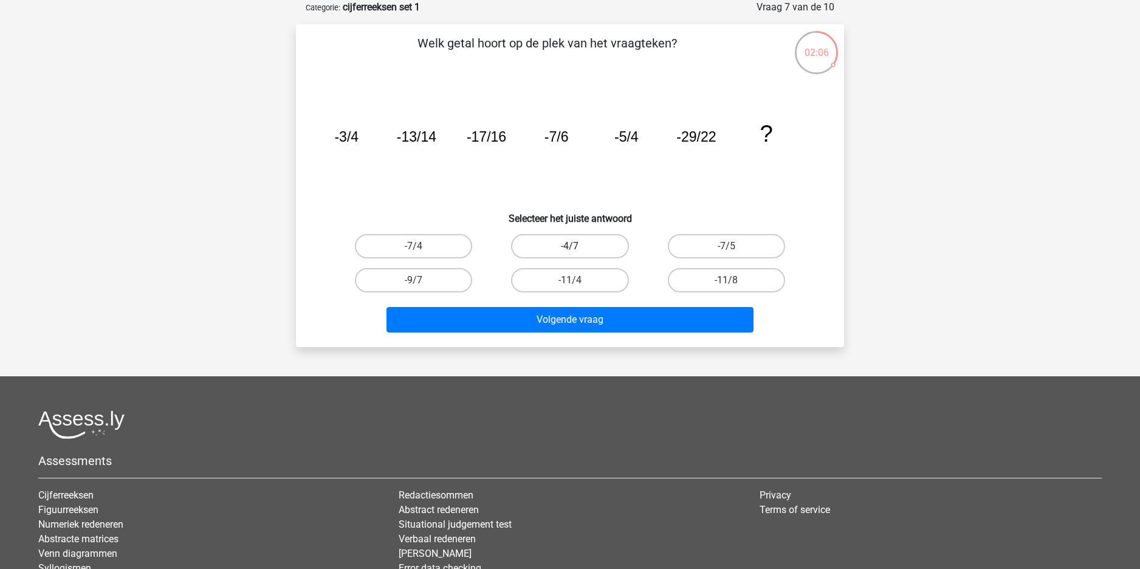
click at [487, 245] on div "-4/7" at bounding box center [413, 246] width 146 height 24
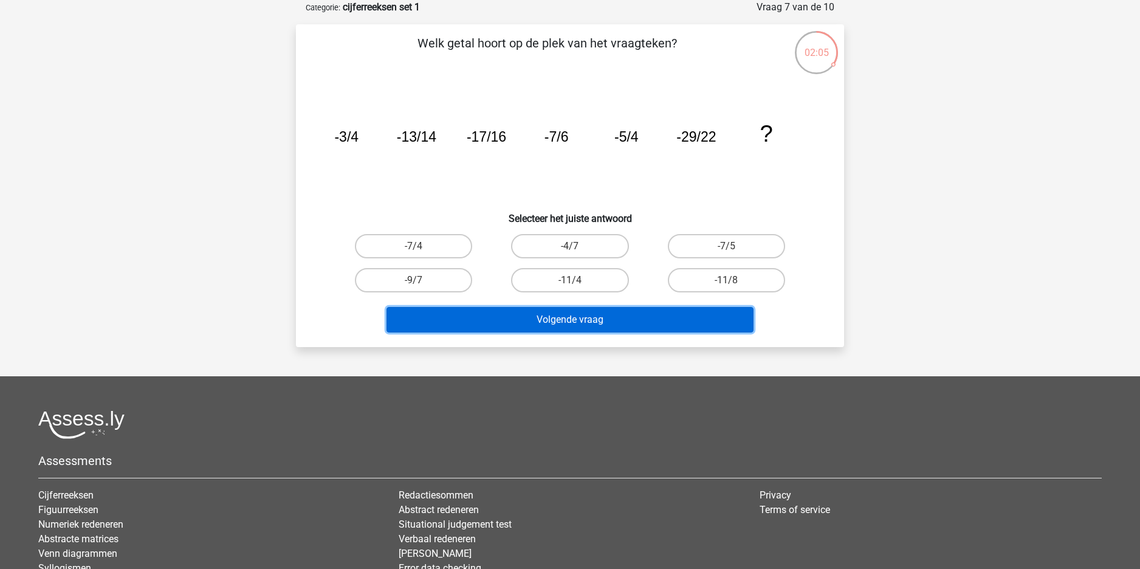
click at [556, 316] on button "Volgende vraag" at bounding box center [570, 320] width 368 height 26
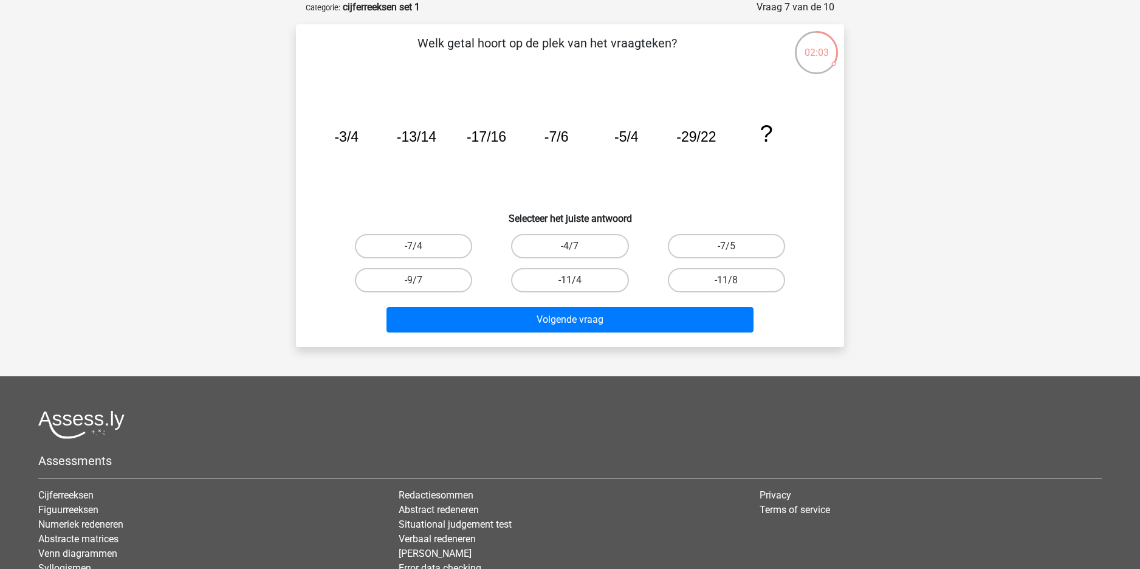
click at [600, 278] on label "-11/4" at bounding box center [569, 280] width 117 height 24
click at [578, 280] on input "-11/4" at bounding box center [574, 284] width 8 height 8
radio input "true"
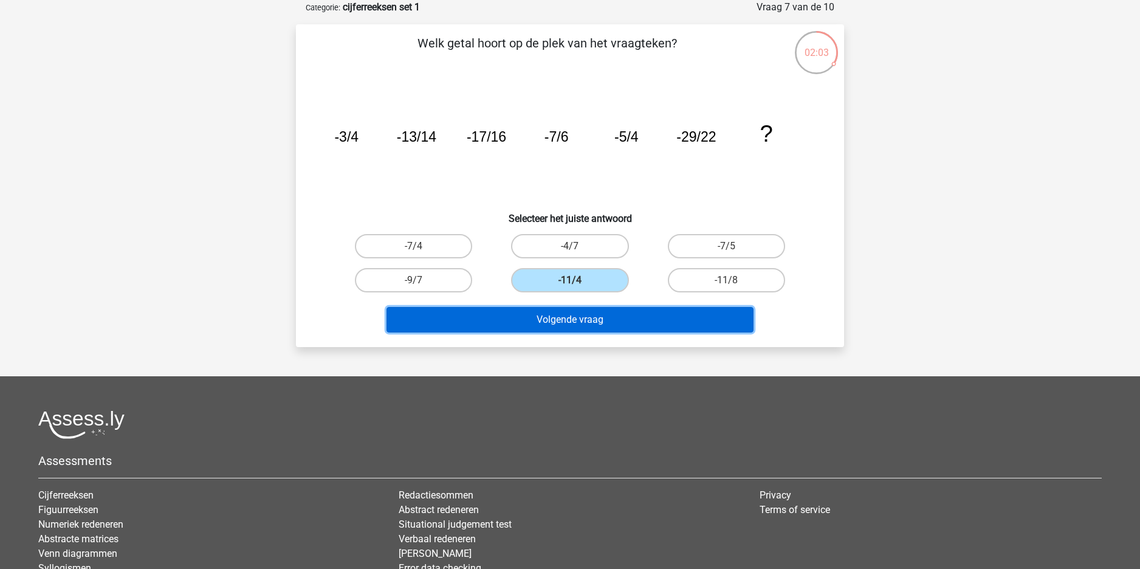
click at [570, 307] on button "Volgende vraag" at bounding box center [570, 320] width 368 height 26
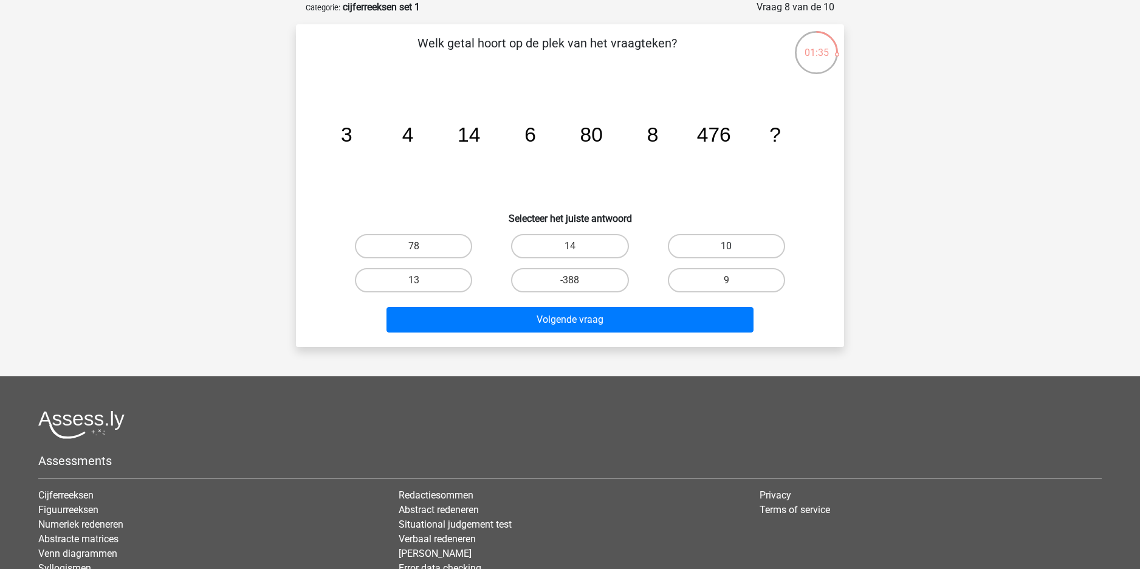
click at [736, 234] on label "10" at bounding box center [726, 246] width 117 height 24
click at [734, 246] on input "10" at bounding box center [730, 250] width 8 height 8
radio input "true"
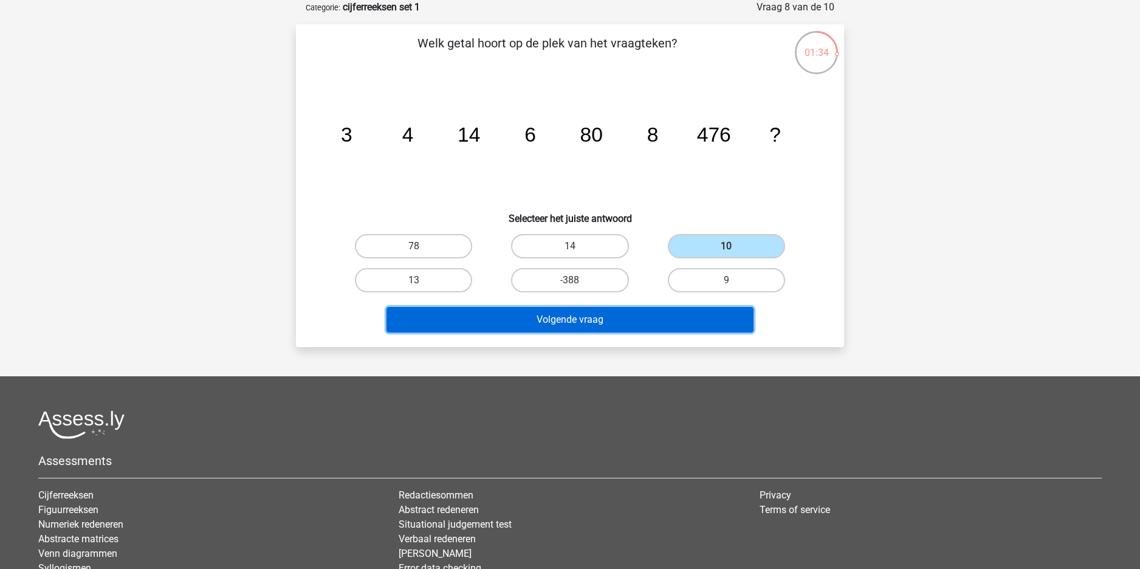
click at [682, 318] on button "Volgende vraag" at bounding box center [570, 320] width 368 height 26
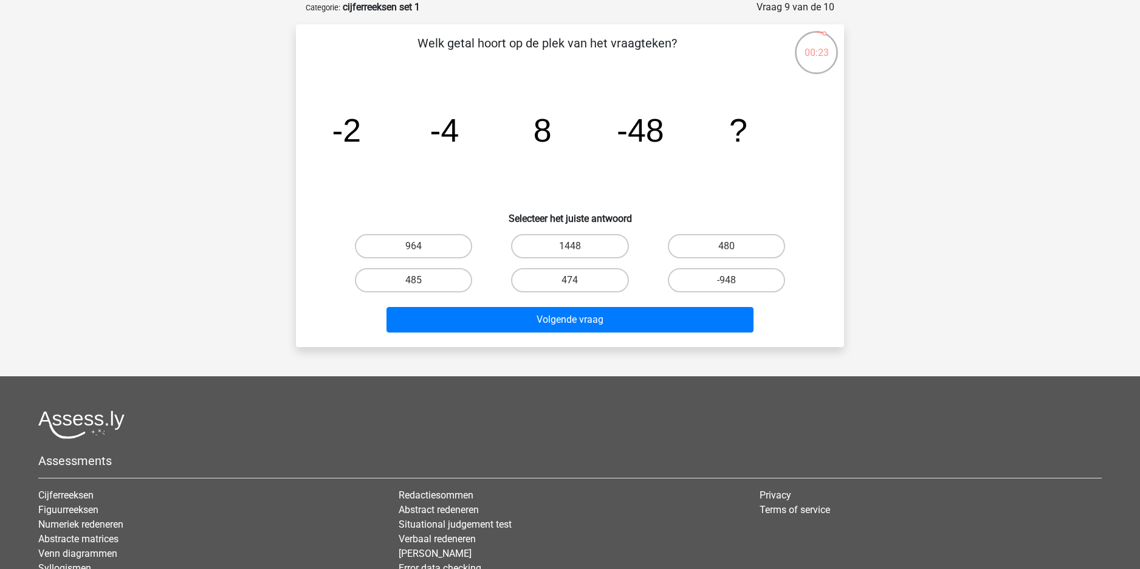
click at [414, 258] on div "485" at bounding box center [413, 246] width 146 height 24
click at [432, 272] on label "485" at bounding box center [413, 280] width 117 height 24
click at [422, 280] on input "485" at bounding box center [418, 284] width 8 height 8
radio input "true"
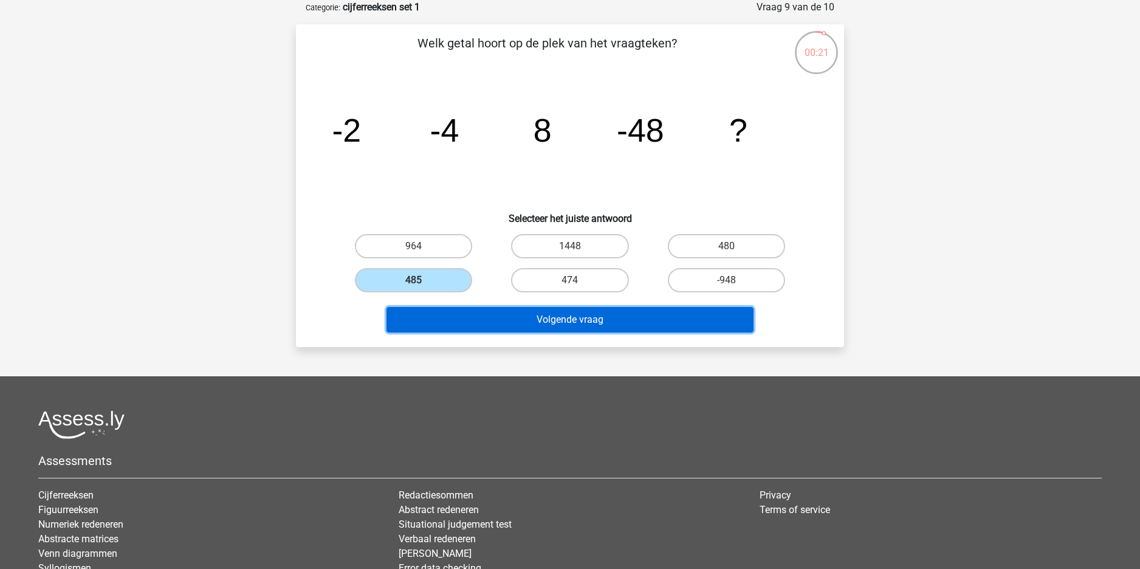
click at [517, 329] on button "Volgende vraag" at bounding box center [570, 320] width 368 height 26
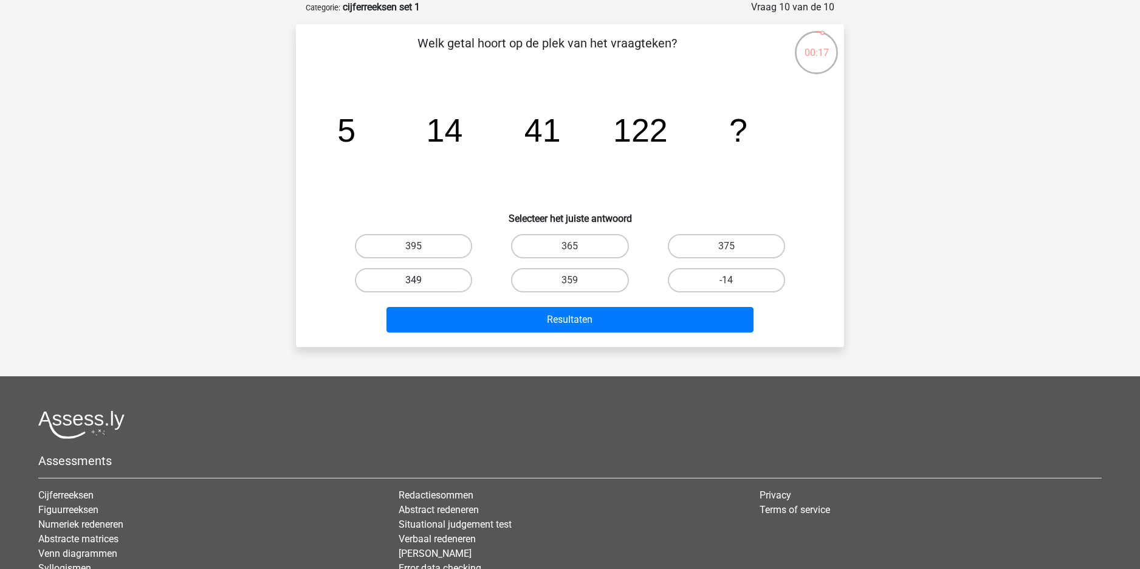
click at [457, 279] on label "349" at bounding box center [413, 280] width 117 height 24
click at [422, 280] on input "349" at bounding box center [418, 284] width 8 height 8
radio input "true"
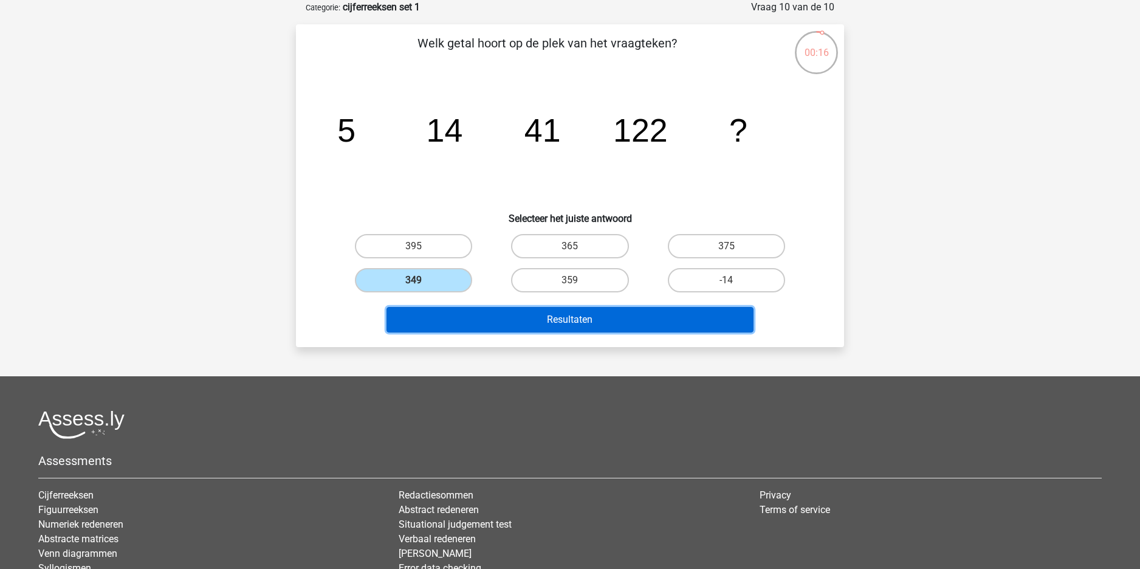
click at [549, 314] on button "Resultaten" at bounding box center [570, 320] width 368 height 26
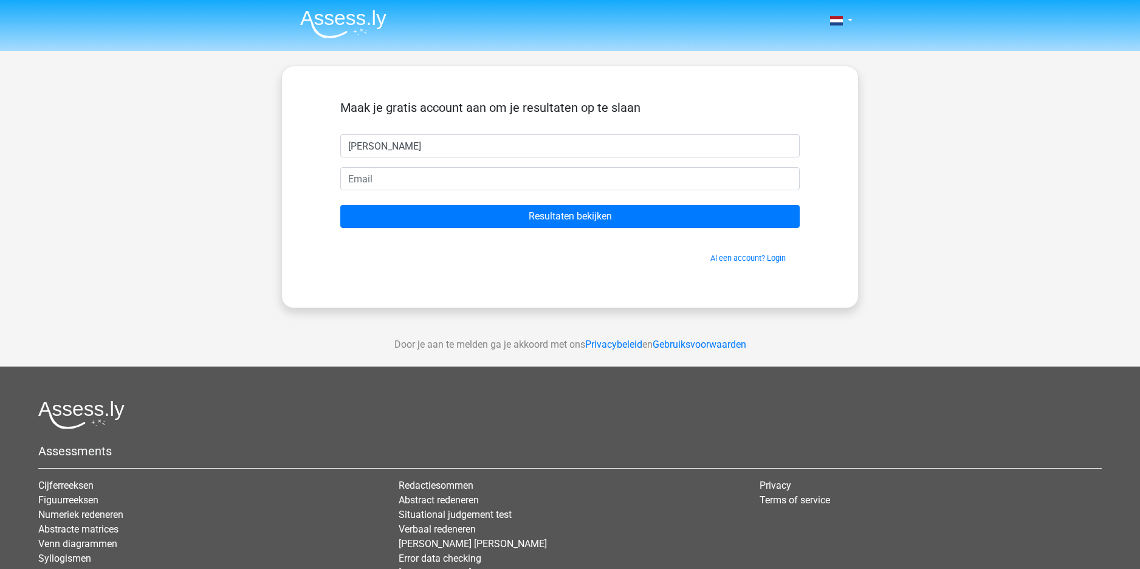
type input "simone"
click at [383, 177] on input "email" at bounding box center [569, 178] width 459 height 23
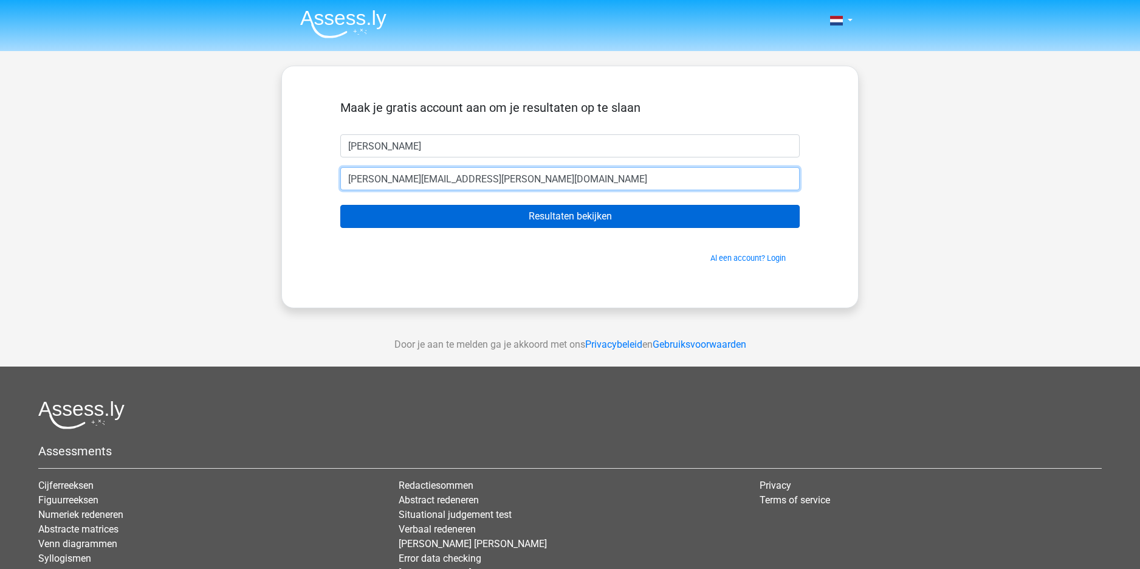
type input "simone.toering@ziggo.nl"
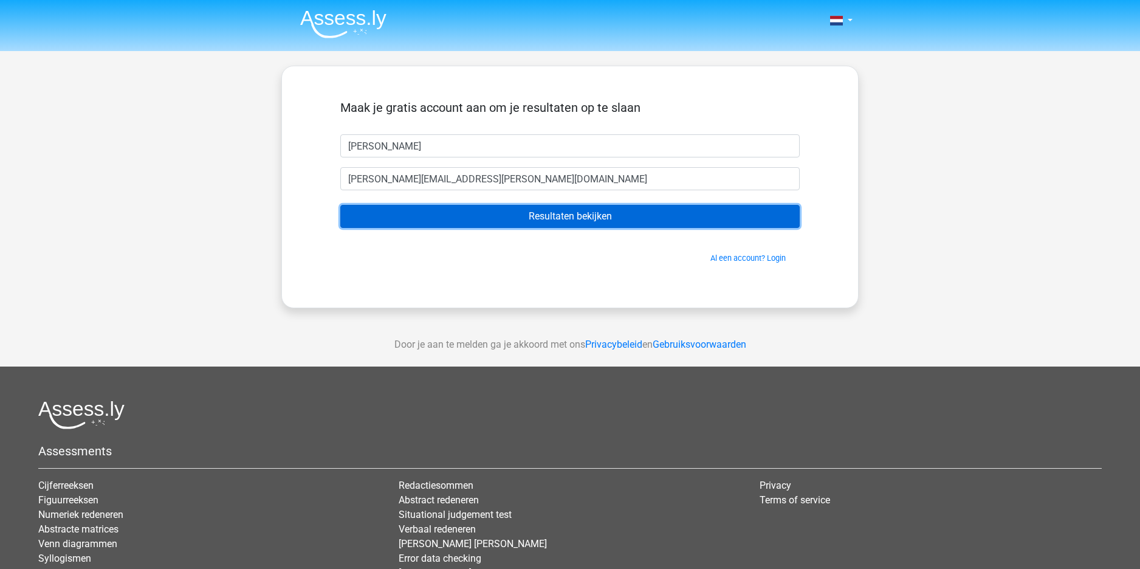
click at [504, 221] on input "Resultaten bekijken" at bounding box center [569, 216] width 459 height 23
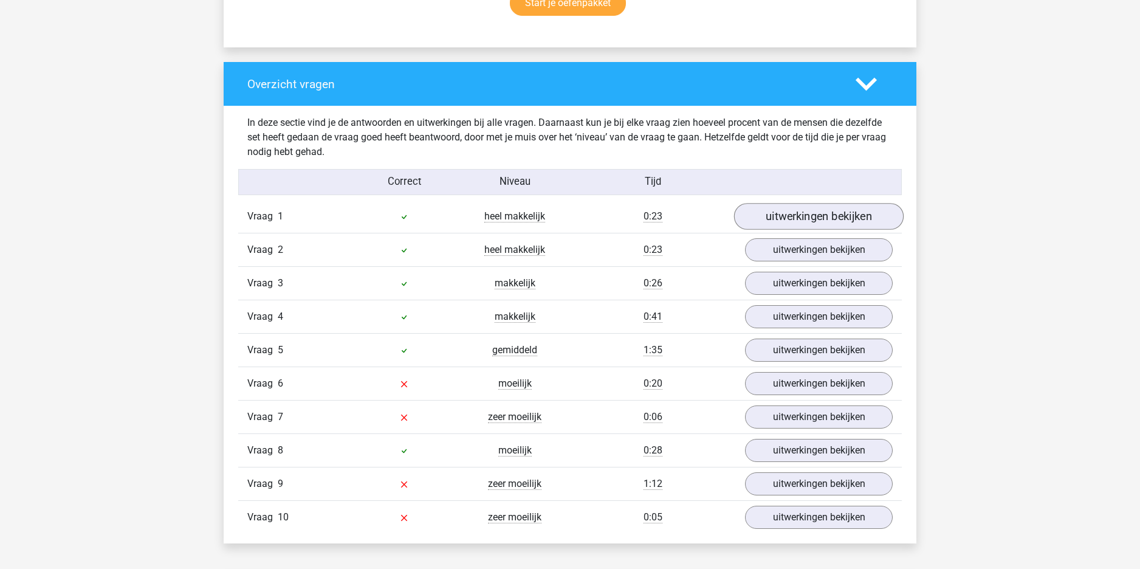
scroll to position [911, 0]
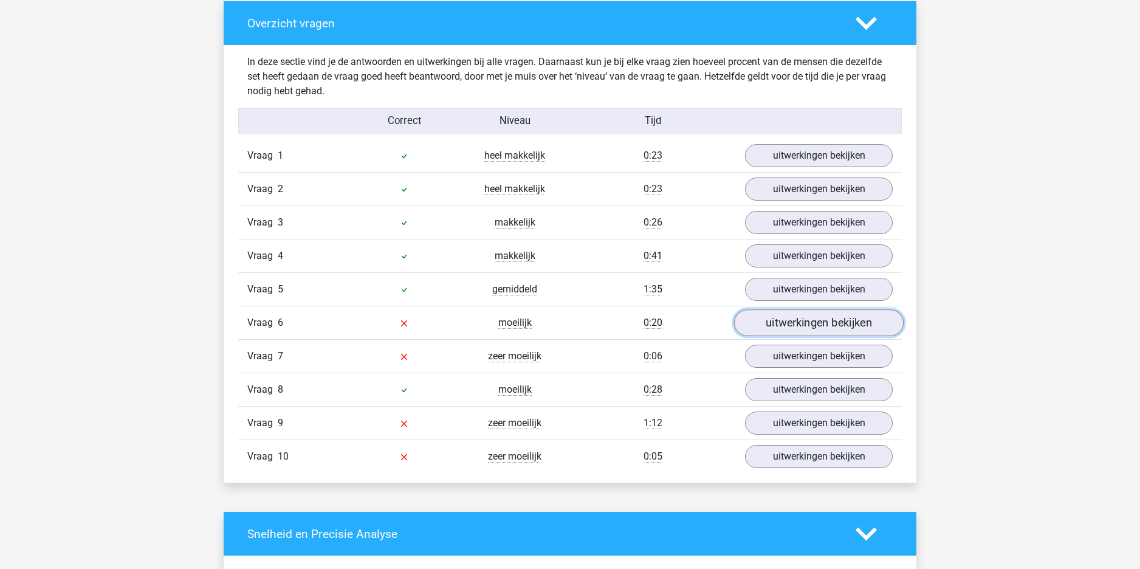
click at [840, 327] on link "uitwerkingen bekijken" at bounding box center [818, 322] width 169 height 27
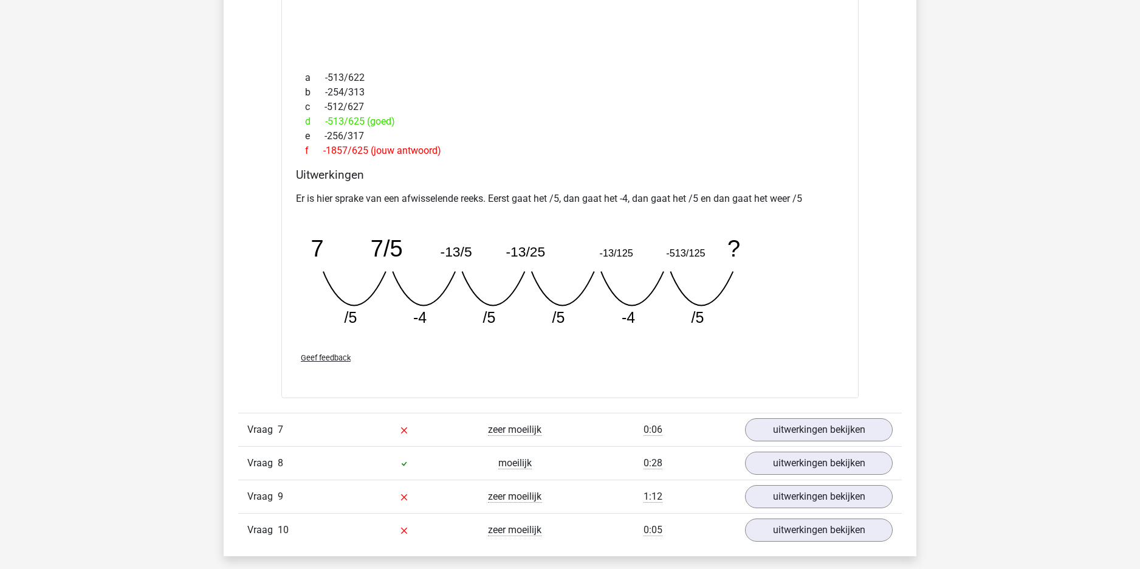
scroll to position [1458, 0]
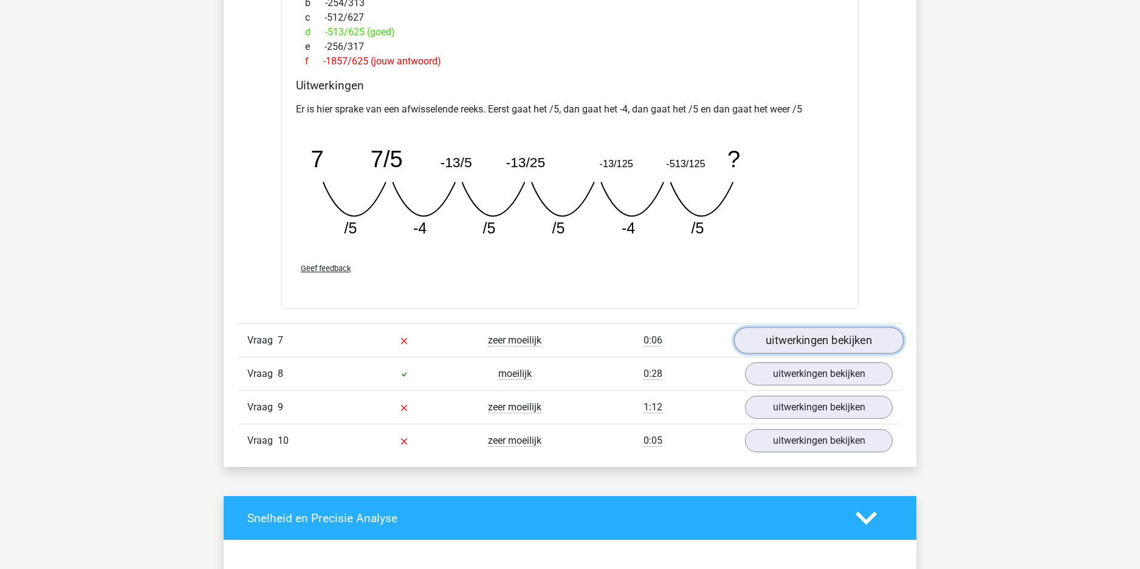
click at [810, 335] on link "uitwerkingen bekijken" at bounding box center [818, 340] width 169 height 27
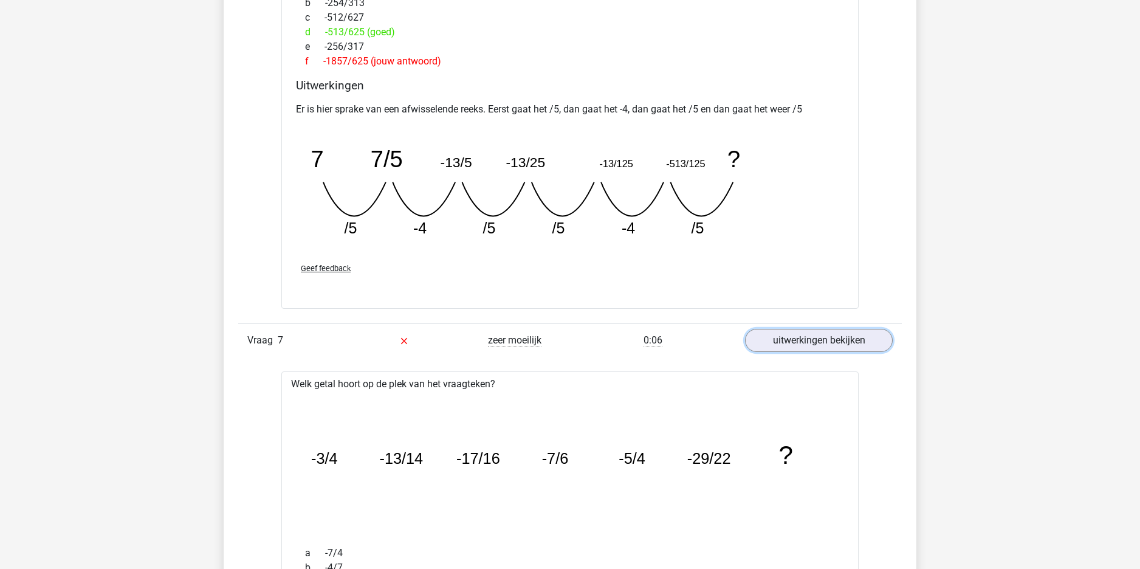
scroll to position [1397, 0]
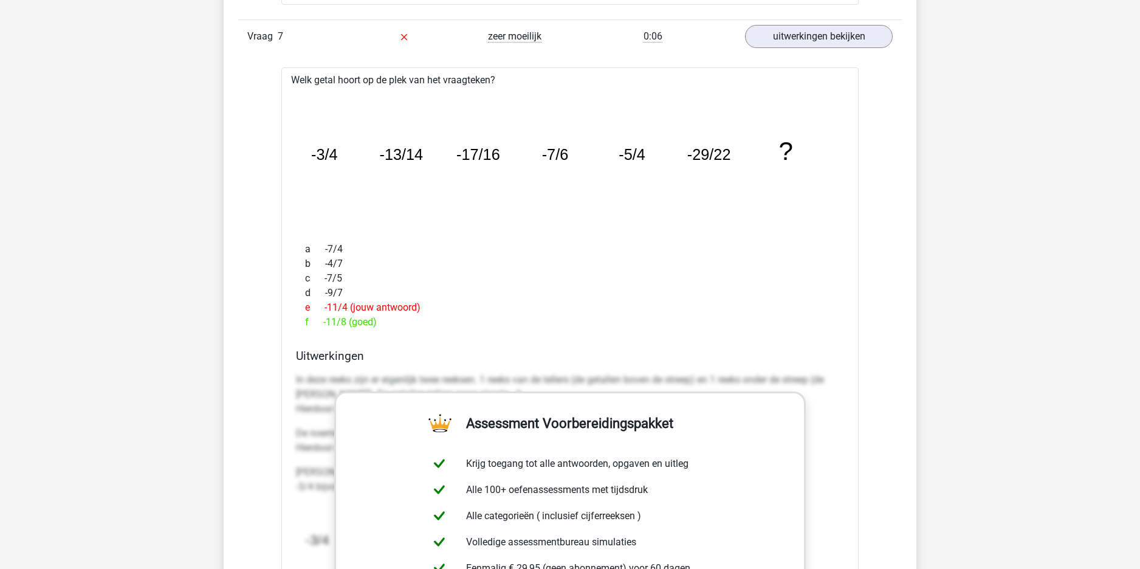
drag, startPoint x: 607, startPoint y: 281, endPoint x: 601, endPoint y: 279, distance: 6.5
click at [612, 281] on div "c -7/5" at bounding box center [570, 278] width 548 height 15
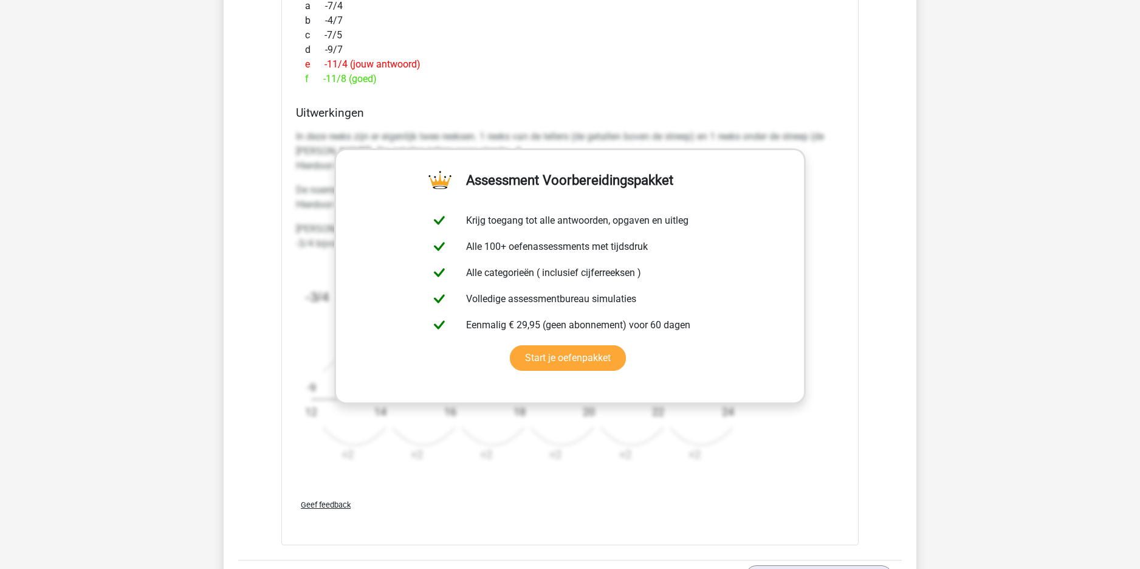
drag, startPoint x: 196, startPoint y: 391, endPoint x: 219, endPoint y: 397, distance: 23.9
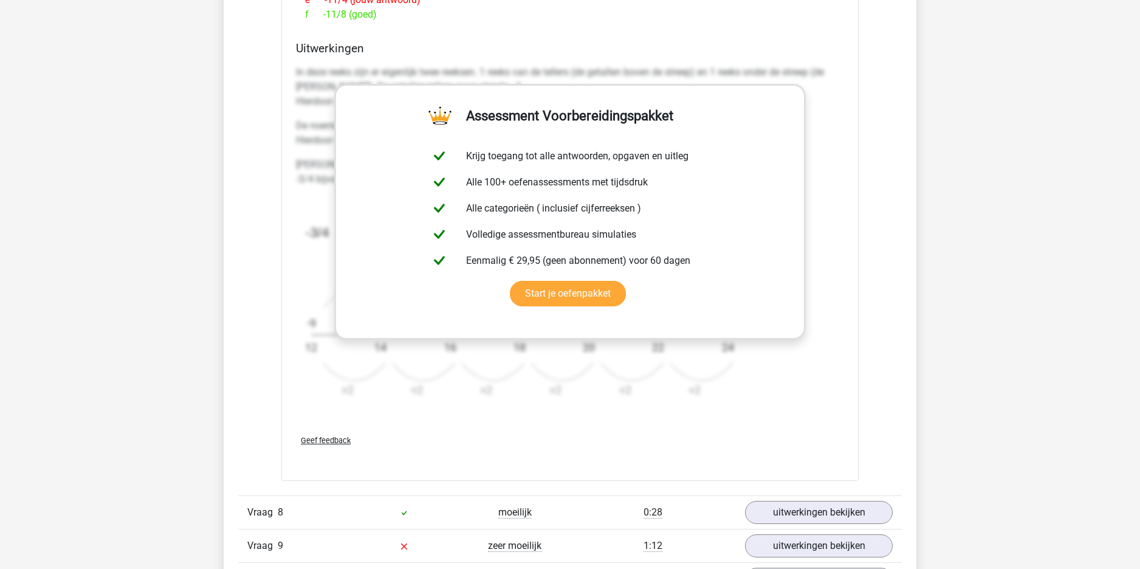
scroll to position [2369, 0]
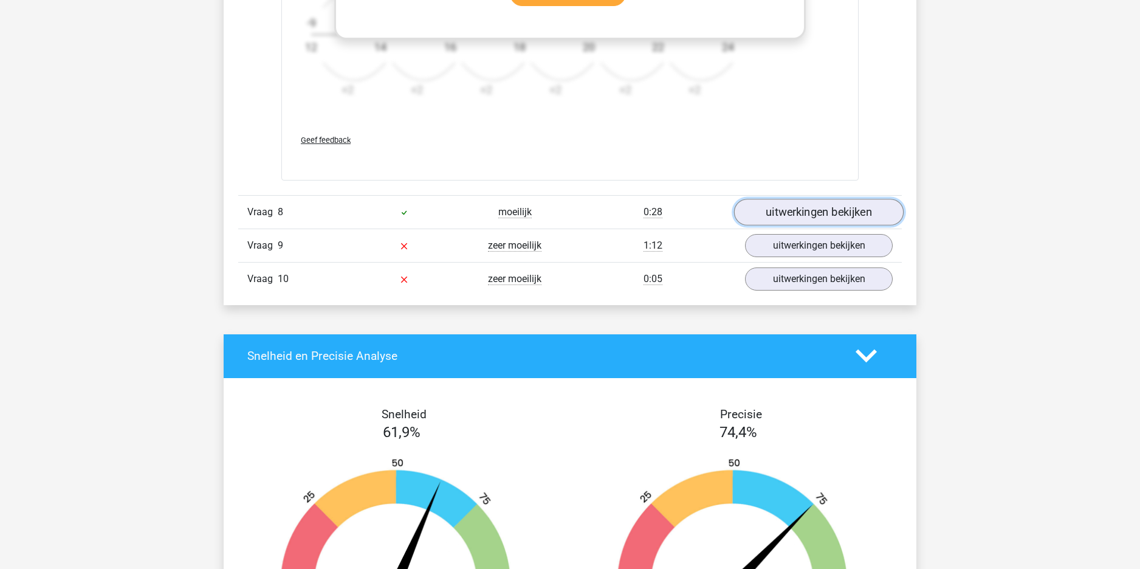
click at [807, 210] on link "uitwerkingen bekijken" at bounding box center [818, 212] width 169 height 27
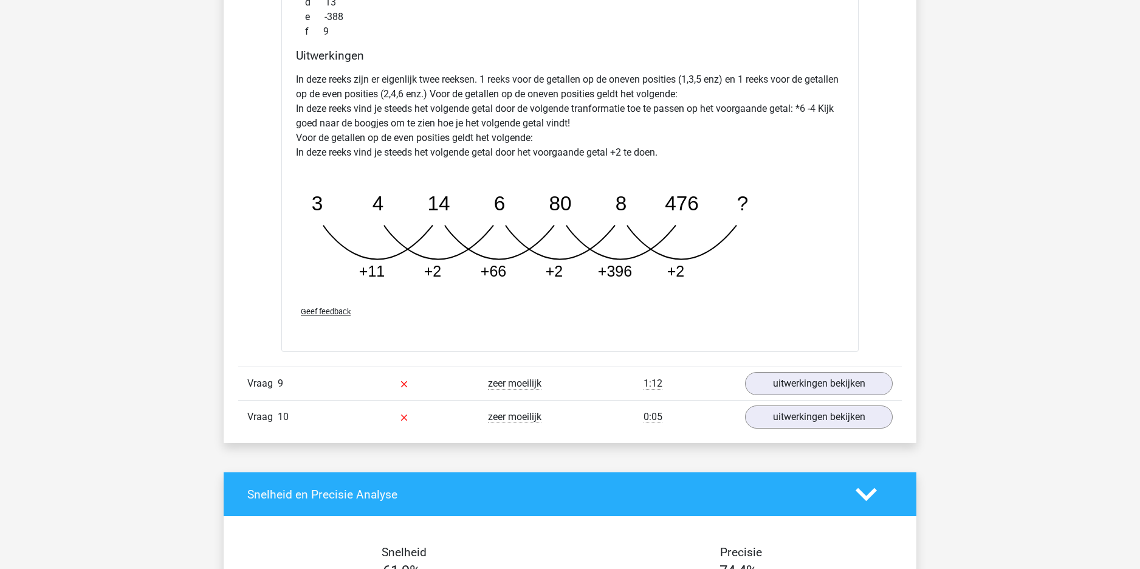
scroll to position [2770, 0]
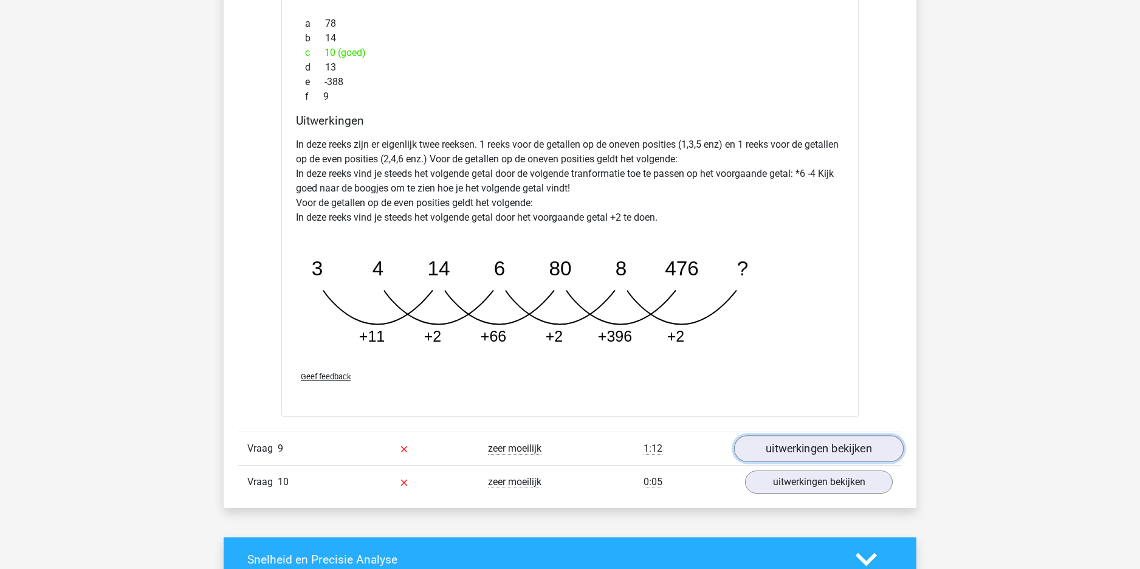
click at [806, 454] on link "uitwerkingen bekijken" at bounding box center [818, 449] width 169 height 27
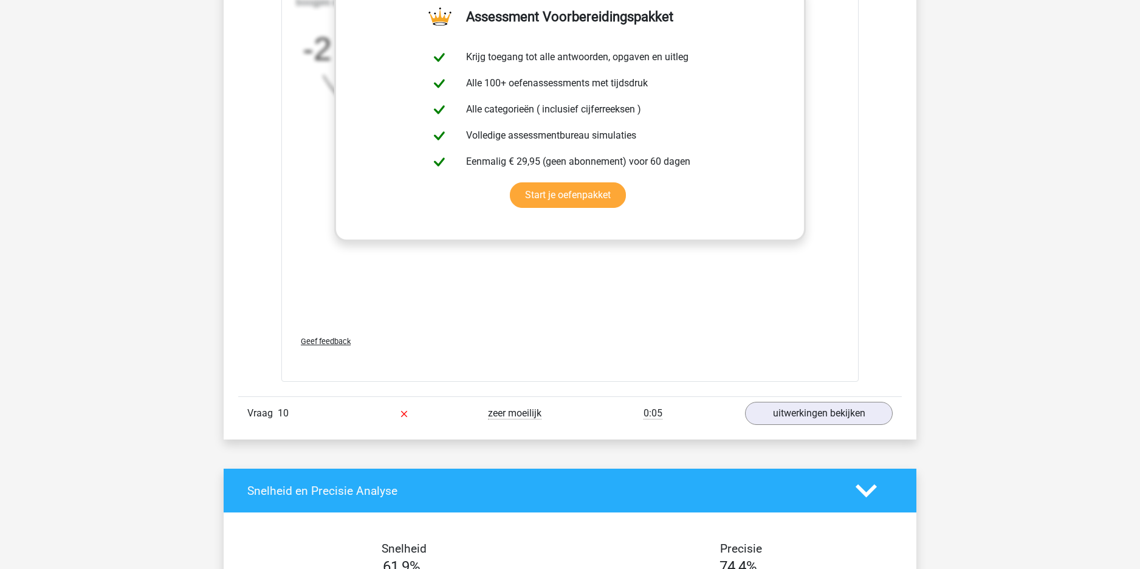
scroll to position [3499, 0]
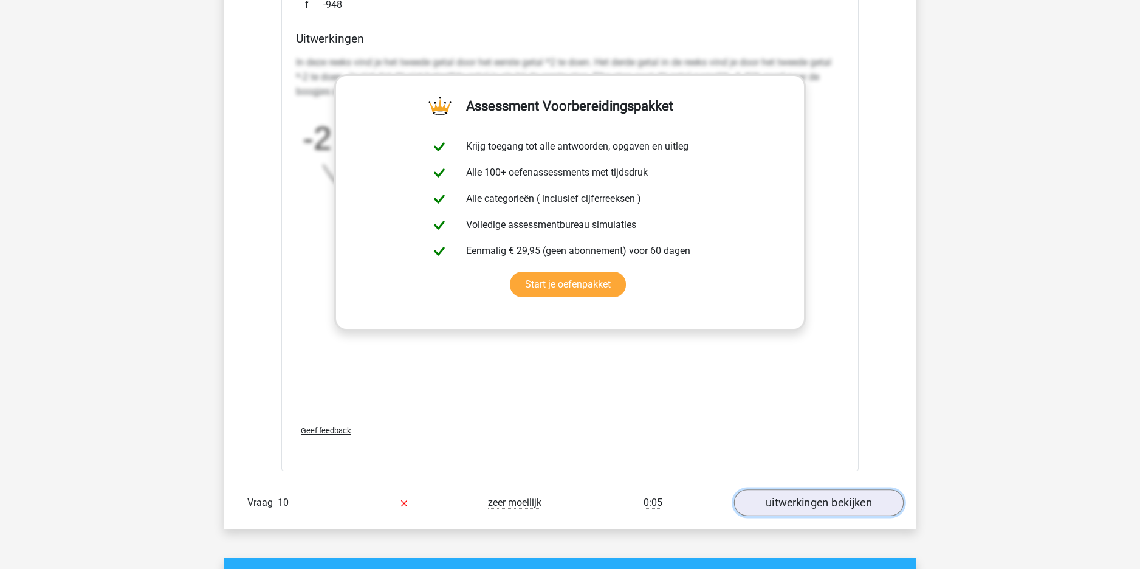
click at [866, 496] on link "uitwerkingen bekijken" at bounding box center [818, 502] width 169 height 27
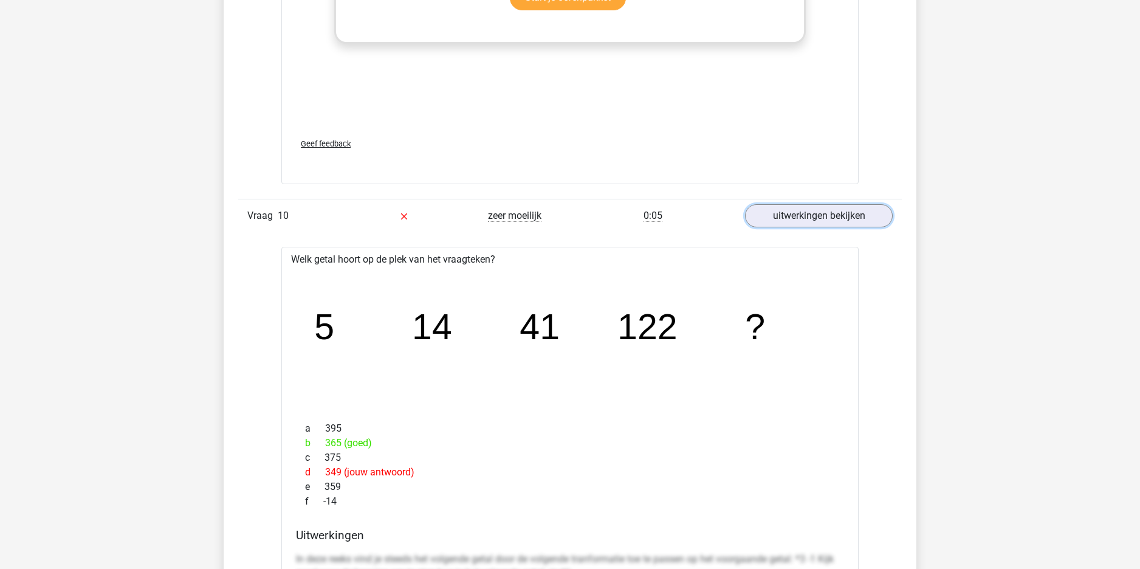
scroll to position [3924, 0]
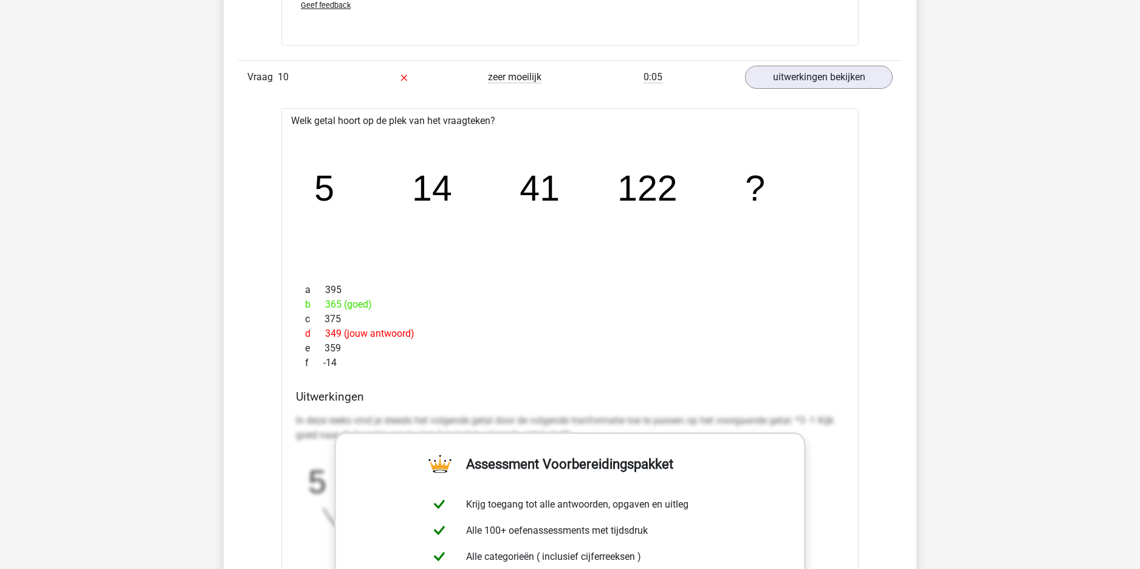
drag, startPoint x: 598, startPoint y: 384, endPoint x: 589, endPoint y: 385, distance: 8.6
click at [594, 385] on div "Welk getal hoort op de plek van het vraagteken? image/svg+xml 5 14 41 122 ? a 3…" at bounding box center [569, 468] width 577 height 720
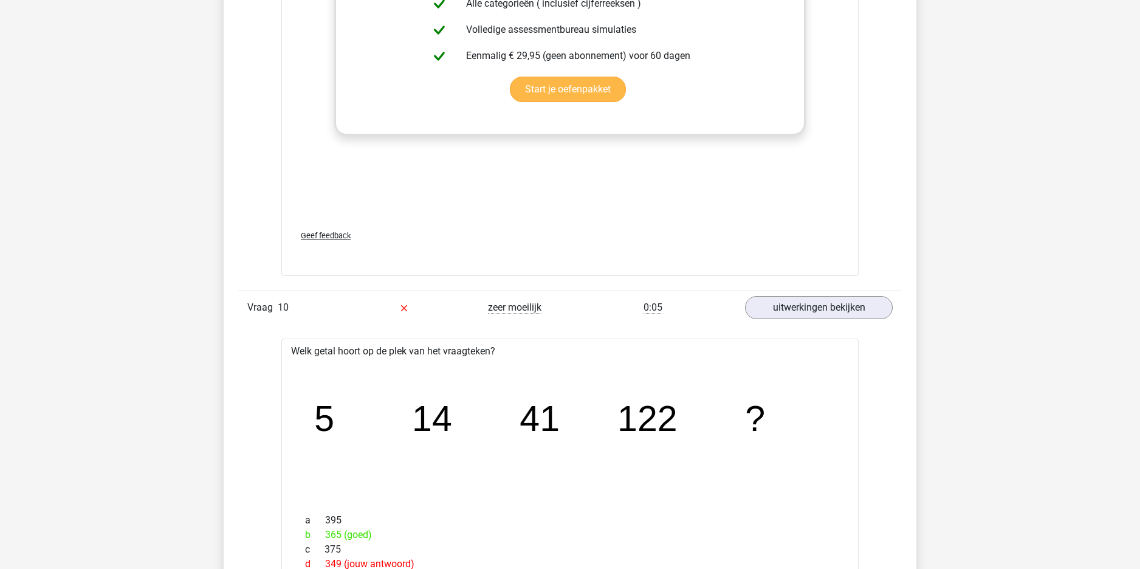
scroll to position [3559, 0]
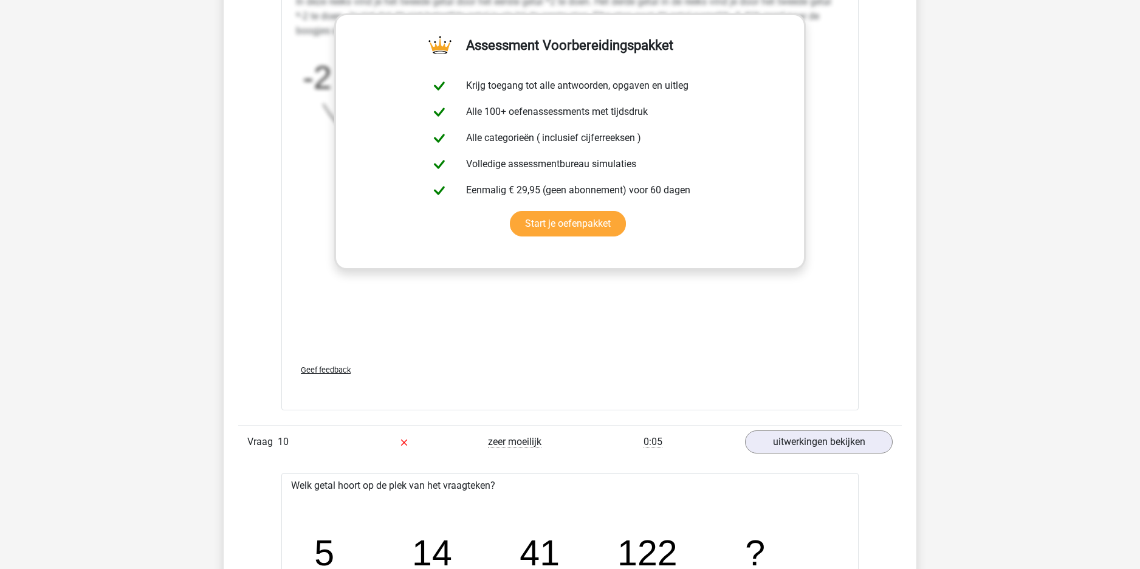
drag, startPoint x: 587, startPoint y: 360, endPoint x: 615, endPoint y: 195, distance: 167.5
click at [579, 338] on div "Welk getal hoort op de plek van het vraagteken? image/svg+xml -2 -4 8 -48 ? a 9…" at bounding box center [569, 50] width 577 height 720
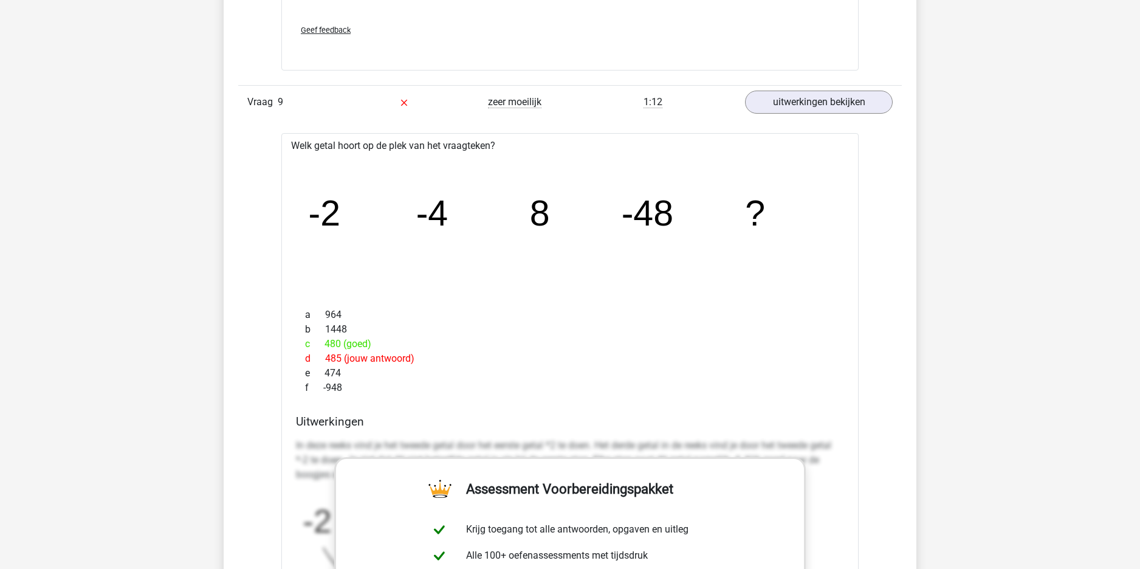
scroll to position [3013, 0]
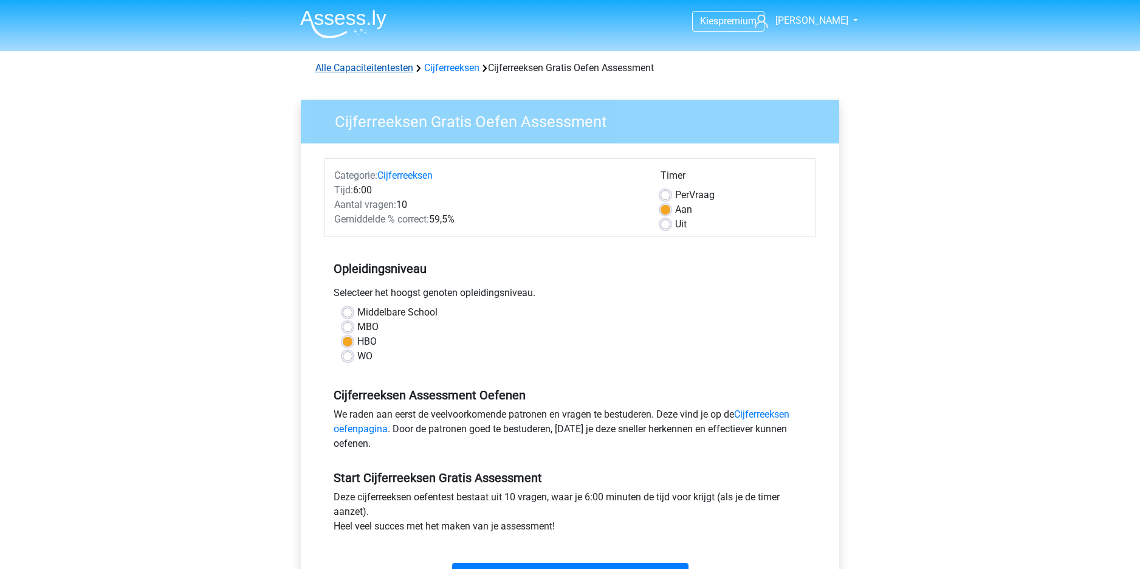
click at [368, 63] on link "Alle Capaciteitentesten" at bounding box center [364, 68] width 98 height 12
